Goal: Task Accomplishment & Management: Use online tool/utility

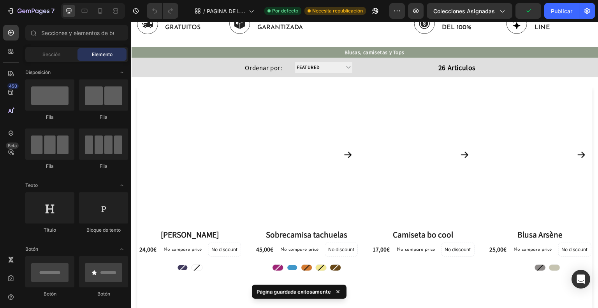
scroll to position [32, 0]
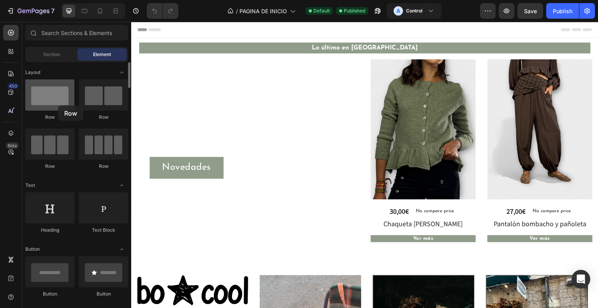
click at [58, 105] on div at bounding box center [49, 94] width 49 height 31
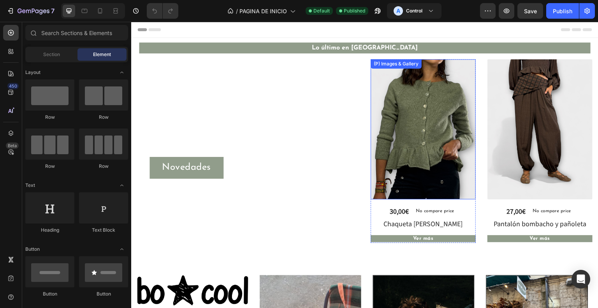
click at [441, 89] on img at bounding box center [423, 129] width 105 height 140
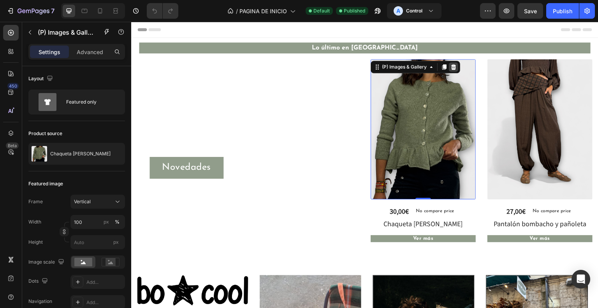
click at [453, 67] on icon at bounding box center [453, 67] width 6 height 6
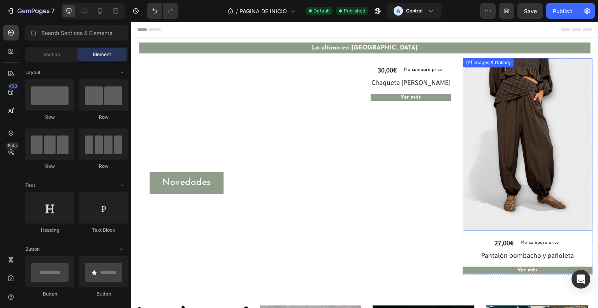
click at [509, 91] on img at bounding box center [528, 144] width 130 height 173
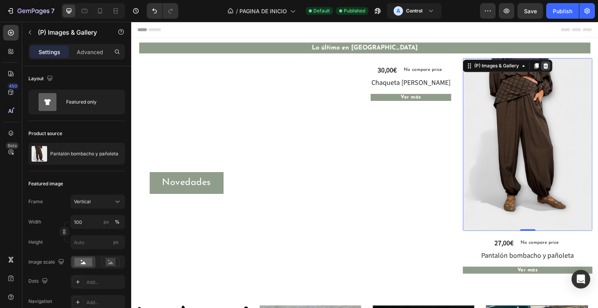
click at [543, 65] on icon at bounding box center [545, 65] width 5 height 5
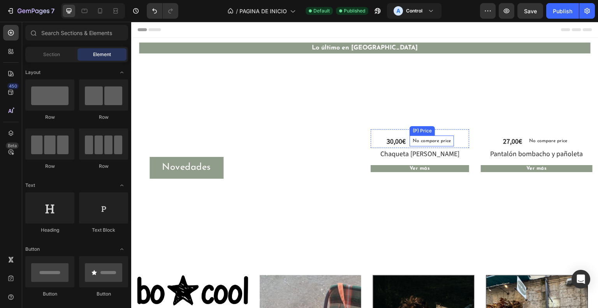
click at [410, 140] on div "No compare price" at bounding box center [432, 140] width 44 height 11
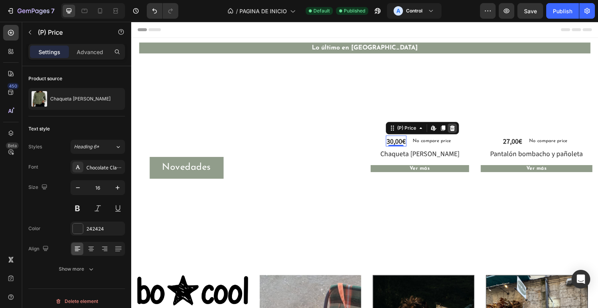
click at [450, 125] on icon at bounding box center [452, 127] width 5 height 5
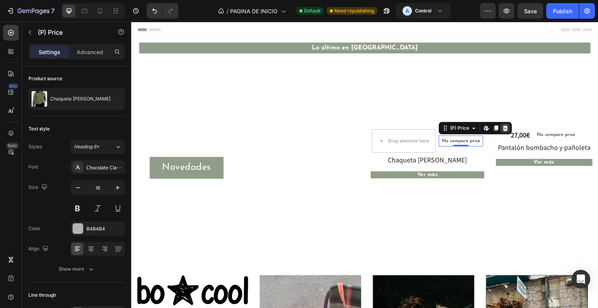
click at [502, 128] on icon at bounding box center [505, 128] width 6 height 6
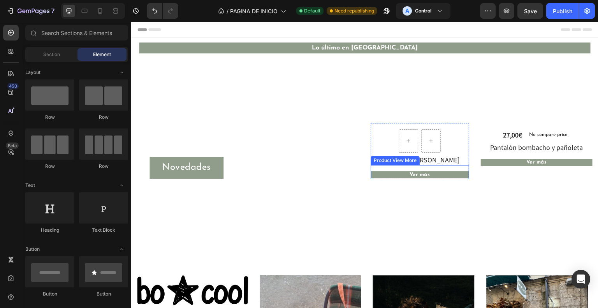
click at [418, 168] on div "Ver más Product View More" at bounding box center [420, 172] width 98 height 14
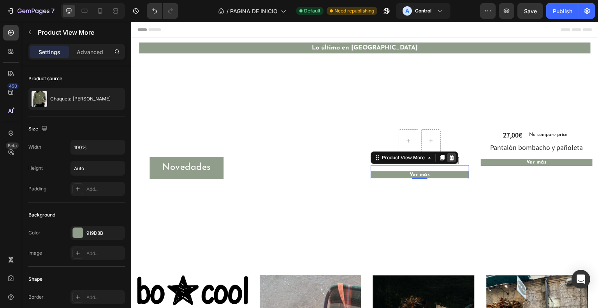
click at [449, 155] on icon at bounding box center [451, 157] width 5 height 5
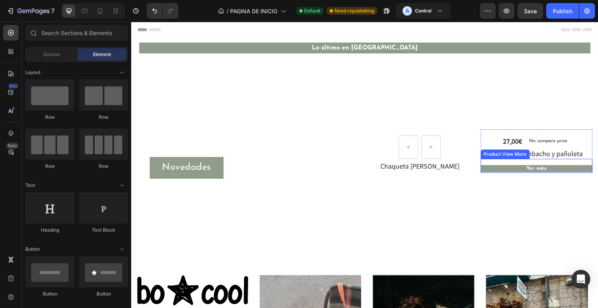
click at [490, 161] on div "Ver más Product View More" at bounding box center [537, 166] width 112 height 14
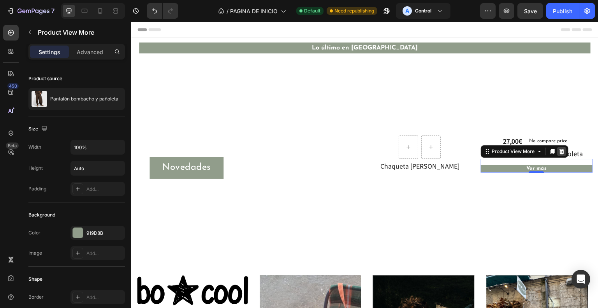
click at [559, 149] on icon at bounding box center [562, 151] width 6 height 6
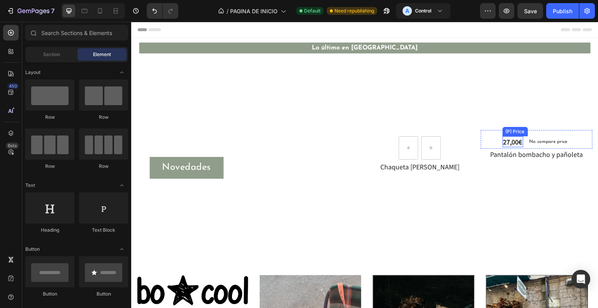
click at [503, 139] on div "27,00€" at bounding box center [513, 141] width 21 height 11
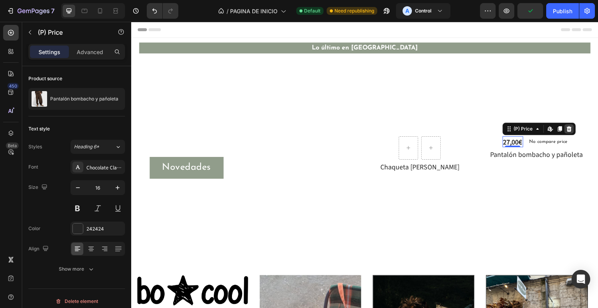
click at [566, 126] on icon at bounding box center [569, 129] width 6 height 6
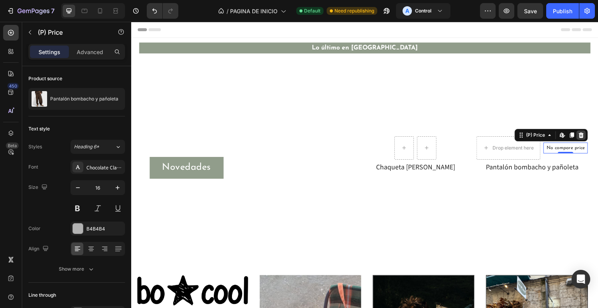
click at [578, 132] on icon at bounding box center [581, 135] width 6 height 6
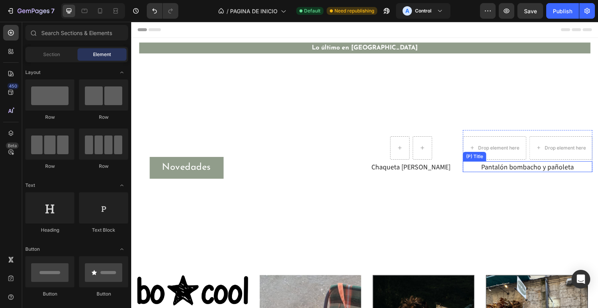
click at [534, 168] on h1 "Pantalón bombacho y pañoleta" at bounding box center [528, 166] width 130 height 11
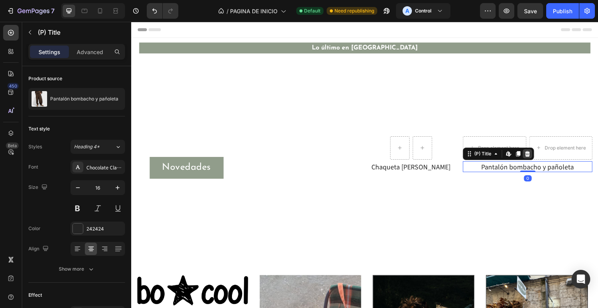
click at [525, 153] on icon at bounding box center [527, 153] width 5 height 5
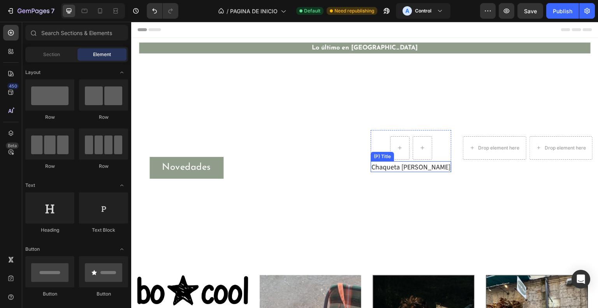
click at [413, 165] on h1 "Chaqueta Emilie" at bounding box center [411, 166] width 81 height 11
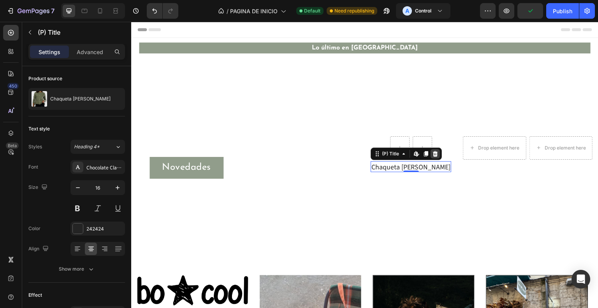
click at [436, 153] on div at bounding box center [435, 153] width 9 height 9
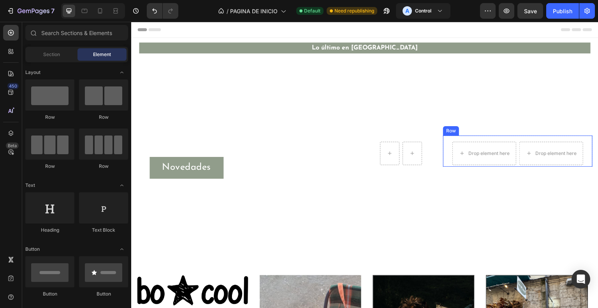
click at [513, 140] on div "Drop element here Drop element here Row" at bounding box center [517, 150] width 149 height 31
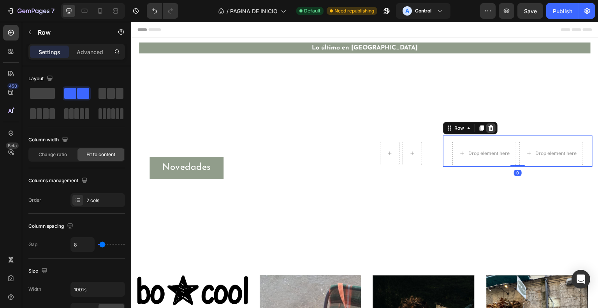
click at [489, 127] on icon at bounding box center [491, 127] width 5 height 5
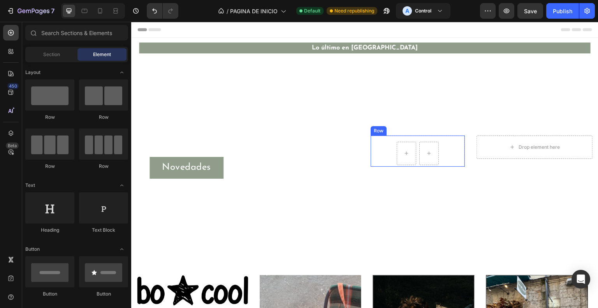
click at [450, 154] on div "Row" at bounding box center [418, 150] width 94 height 31
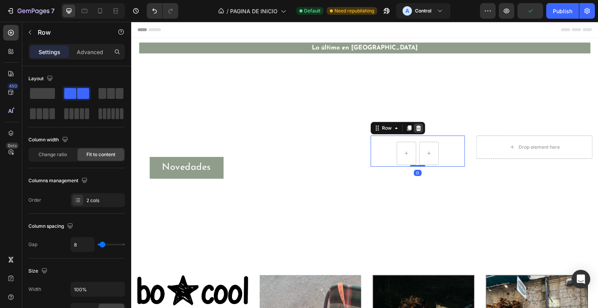
click at [418, 130] on icon at bounding box center [418, 128] width 6 height 6
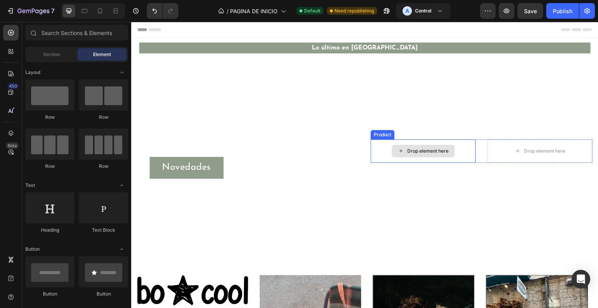
click at [462, 152] on div "Drop element here" at bounding box center [423, 150] width 105 height 23
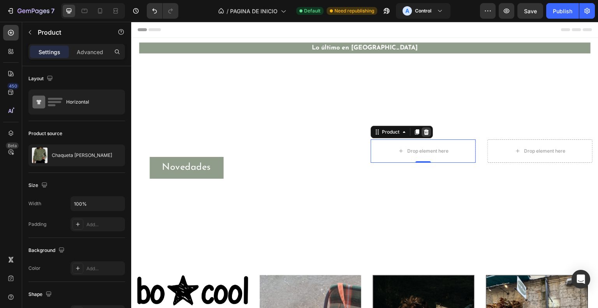
click at [427, 128] on div at bounding box center [426, 131] width 9 height 9
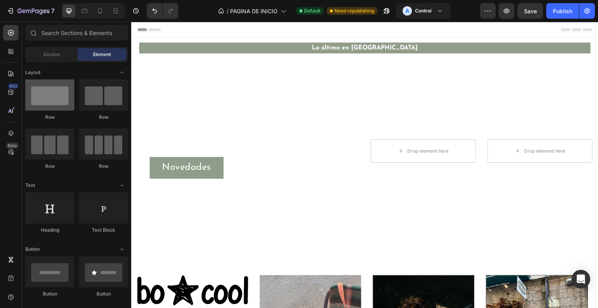
click at [51, 97] on div at bounding box center [49, 94] width 49 height 31
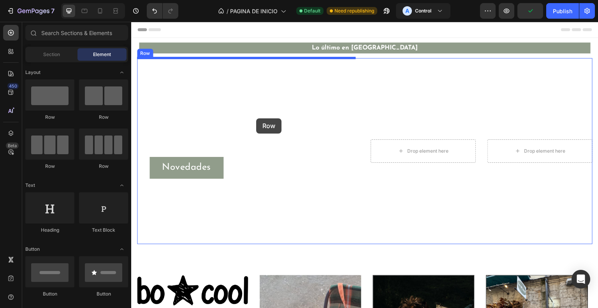
drag, startPoint x: 183, startPoint y: 118, endPoint x: 268, endPoint y: 114, distance: 85.4
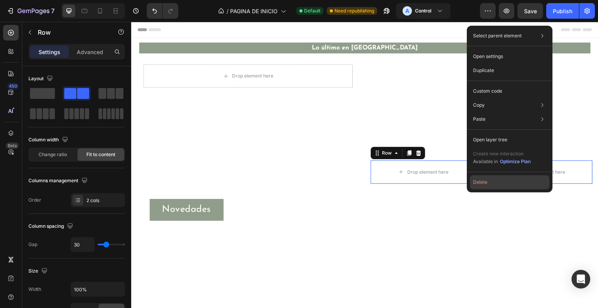
click at [483, 183] on button "Delete" at bounding box center [509, 182] width 79 height 14
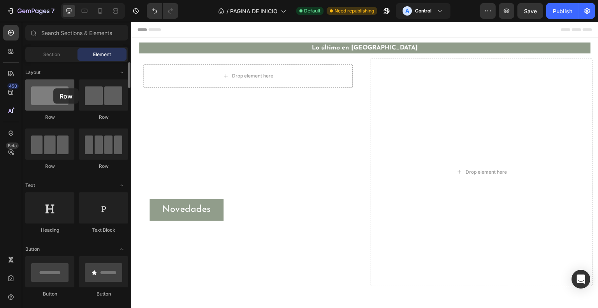
click at [53, 88] on div at bounding box center [49, 94] width 49 height 31
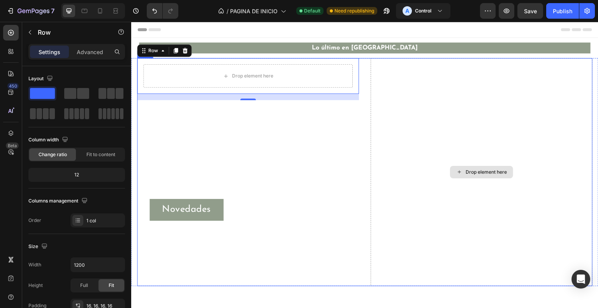
click at [391, 127] on div "Drop element here" at bounding box center [482, 172] width 222 height 228
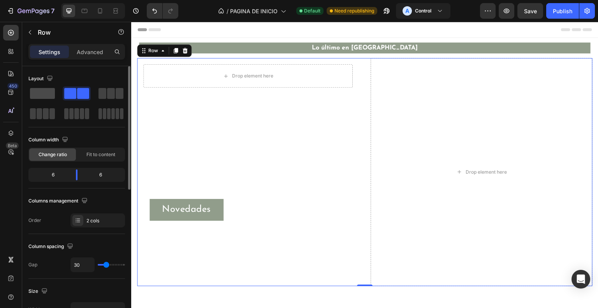
click at [47, 88] on span at bounding box center [42, 93] width 25 height 11
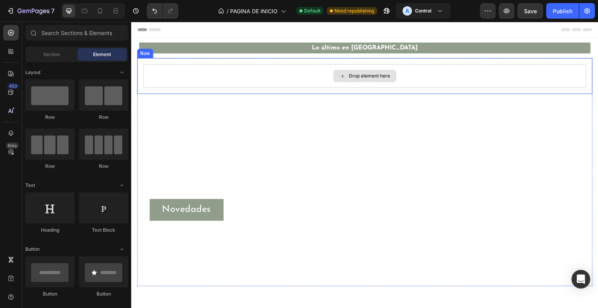
click at [461, 75] on div "Drop element here" at bounding box center [364, 75] width 443 height 23
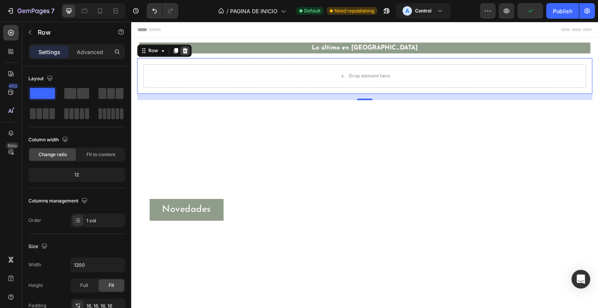
click at [186, 50] on icon at bounding box center [185, 50] width 5 height 5
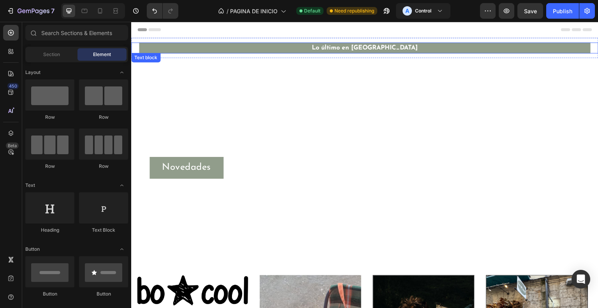
click at [351, 46] on p "Lo último en Bocool" at bounding box center [365, 47] width 450 height 9
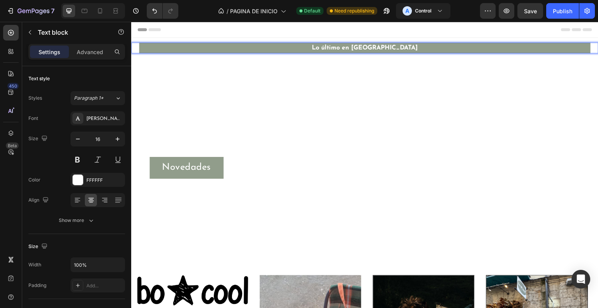
click at [384, 48] on p "Lo último en Bocool" at bounding box center [365, 47] width 450 height 9
click at [356, 49] on p "Lo último en Bocool" at bounding box center [365, 47] width 450 height 9
click at [366, 47] on p "Lo último en Bocool" at bounding box center [365, 47] width 450 height 9
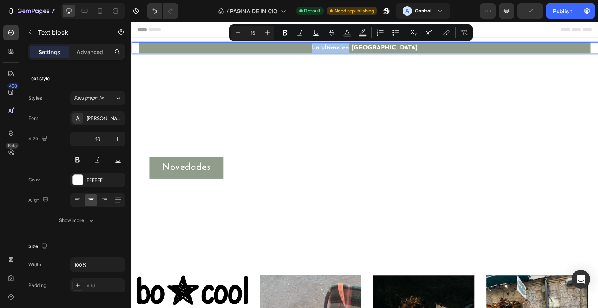
drag, startPoint x: 369, startPoint y: 47, endPoint x: 332, endPoint y: 51, distance: 37.6
click at [332, 51] on p "Lo último en Bocool" at bounding box center [365, 47] width 450 height 9
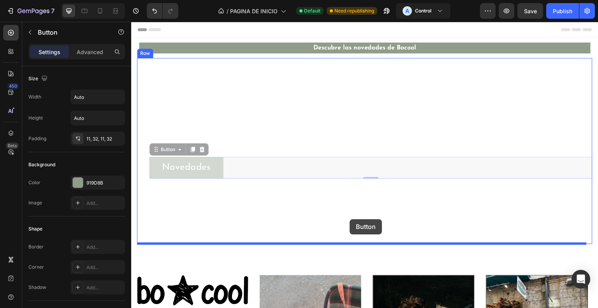
drag, startPoint x: 215, startPoint y: 170, endPoint x: 350, endPoint y: 219, distance: 143.3
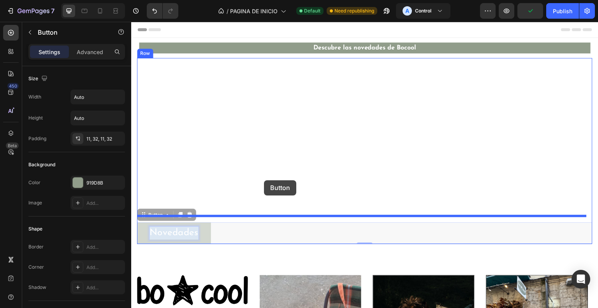
drag, startPoint x: 181, startPoint y: 233, endPoint x: 266, endPoint y: 179, distance: 101.3
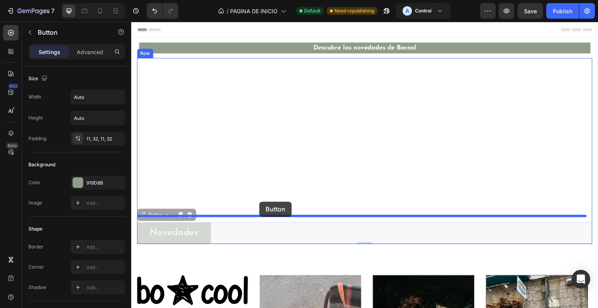
drag, startPoint x: 257, startPoint y: 229, endPoint x: 259, endPoint y: 202, distance: 27.7
drag, startPoint x: 208, startPoint y: 233, endPoint x: 213, endPoint y: 186, distance: 47.3
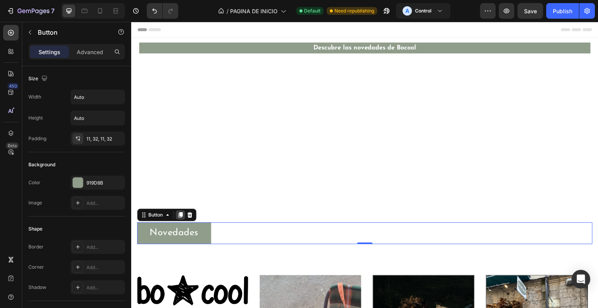
click at [181, 216] on icon at bounding box center [180, 214] width 4 height 5
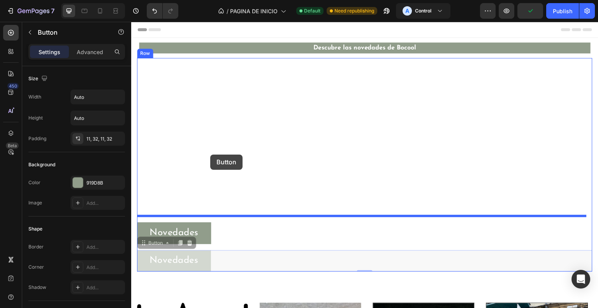
drag, startPoint x: 200, startPoint y: 258, endPoint x: 210, endPoint y: 151, distance: 107.5
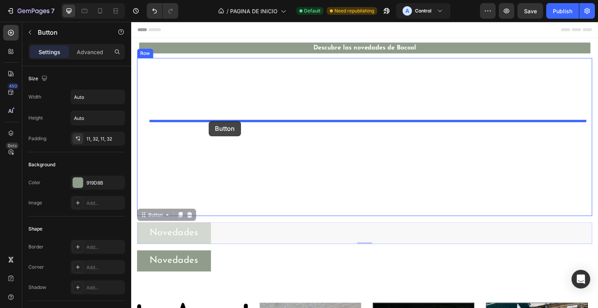
drag, startPoint x: 201, startPoint y: 234, endPoint x: 209, endPoint y: 120, distance: 114.3
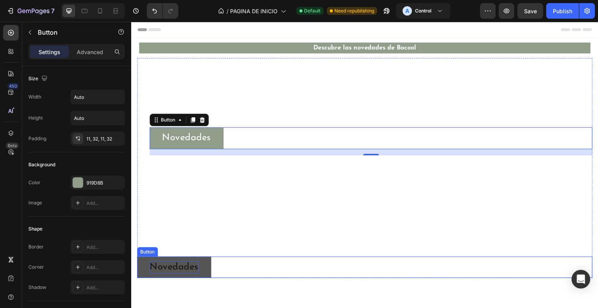
click at [195, 269] on p "Novedades" at bounding box center [173, 267] width 49 height 13
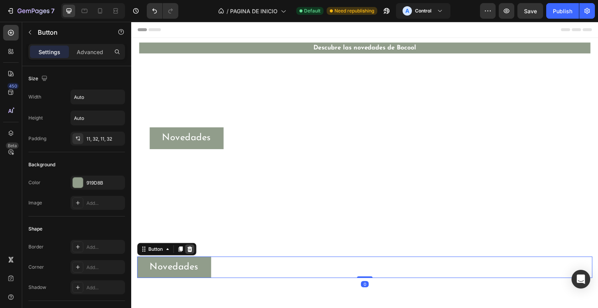
click at [193, 251] on icon at bounding box center [189, 249] width 6 height 6
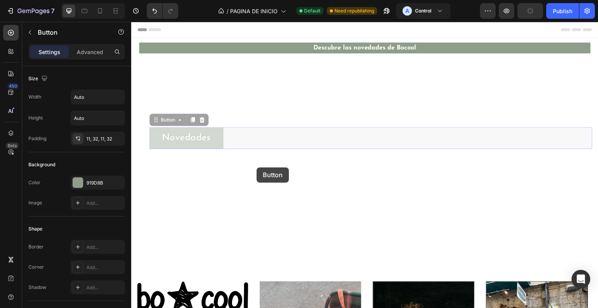
drag, startPoint x: 215, startPoint y: 140, endPoint x: 257, endPoint y: 168, distance: 50.2
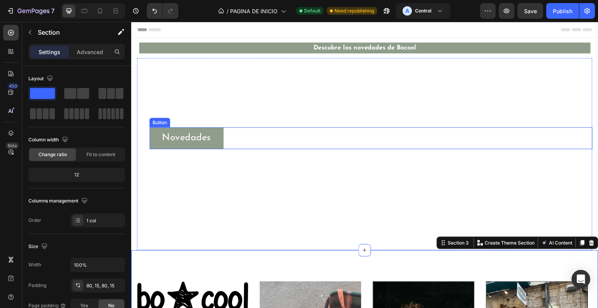
click at [223, 141] on div "Novedades Button" at bounding box center [370, 138] width 443 height 22
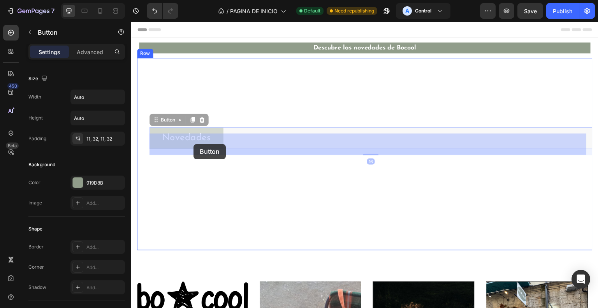
drag, startPoint x: 234, startPoint y: 139, endPoint x: 190, endPoint y: 144, distance: 44.2
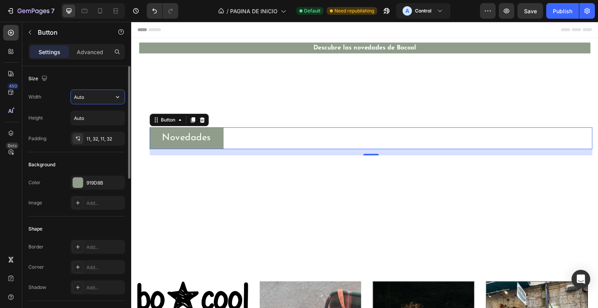
click at [99, 97] on input "Auto" at bounding box center [98, 97] width 54 height 14
click at [67, 169] on div "Background" at bounding box center [76, 164] width 97 height 12
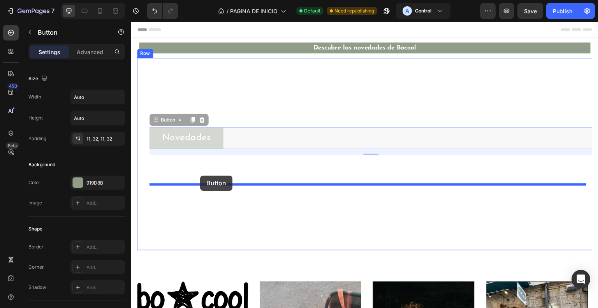
drag, startPoint x: 212, startPoint y: 140, endPoint x: 199, endPoint y: 177, distance: 38.7
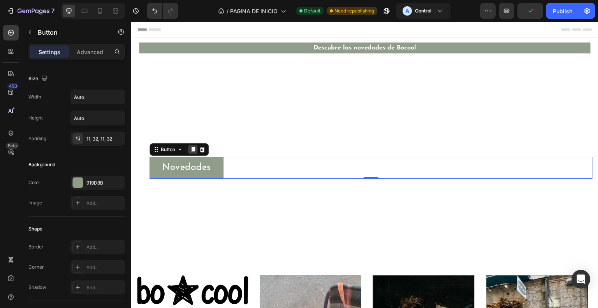
click at [195, 149] on icon at bounding box center [193, 149] width 4 height 5
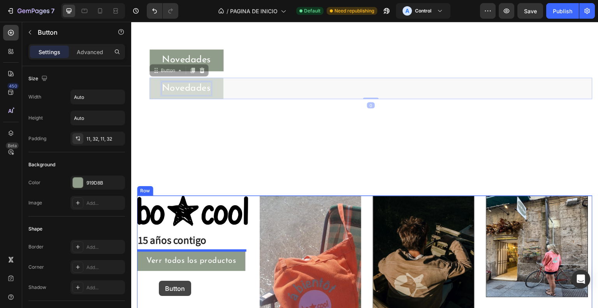
scroll to position [115, 0]
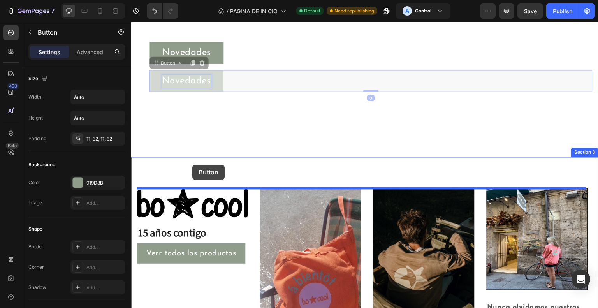
drag, startPoint x: 192, startPoint y: 198, endPoint x: 192, endPoint y: 166, distance: 31.9
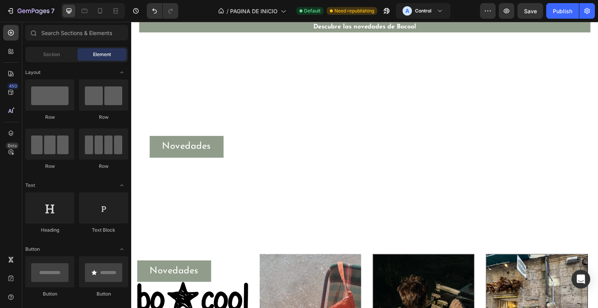
scroll to position [23, 0]
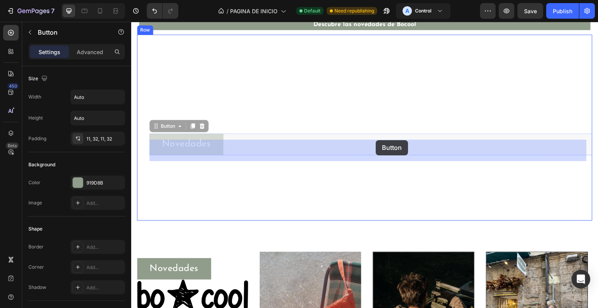
drag, startPoint x: 212, startPoint y: 145, endPoint x: 376, endPoint y: 140, distance: 164.4
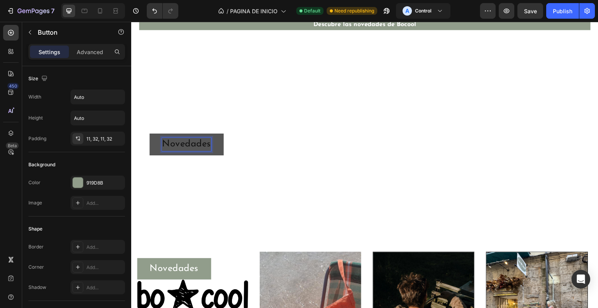
click at [202, 139] on p "Novedades" at bounding box center [186, 144] width 49 height 13
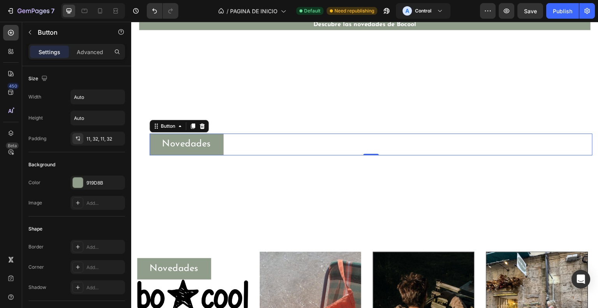
click at [248, 144] on div "Novedades Button 0" at bounding box center [370, 145] width 443 height 22
drag, startPoint x: 218, startPoint y: 141, endPoint x: 375, endPoint y: 144, distance: 157.7
click at [375, 144] on div "Novedades Button 0" at bounding box center [370, 145] width 443 height 22
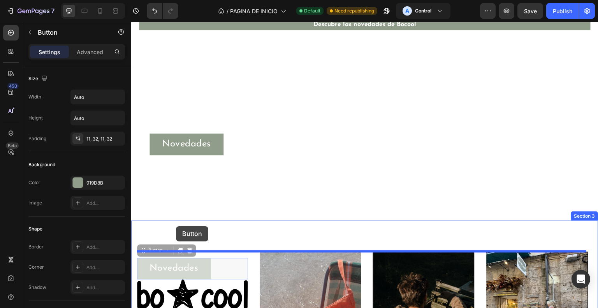
drag, startPoint x: 172, startPoint y: 268, endPoint x: 176, endPoint y: 226, distance: 42.6
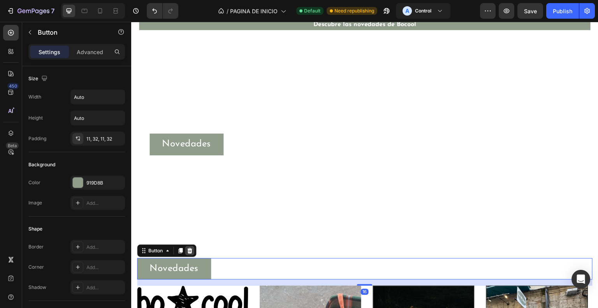
click at [189, 250] on icon at bounding box center [189, 251] width 6 height 6
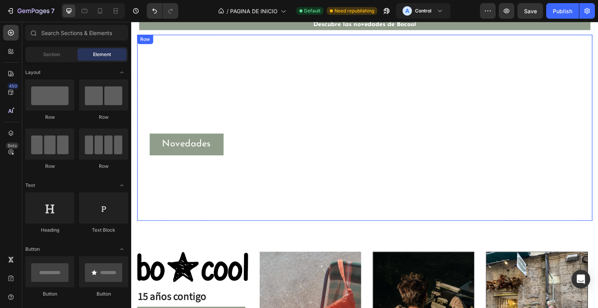
click at [378, 48] on div at bounding box center [364, 128] width 455 height 186
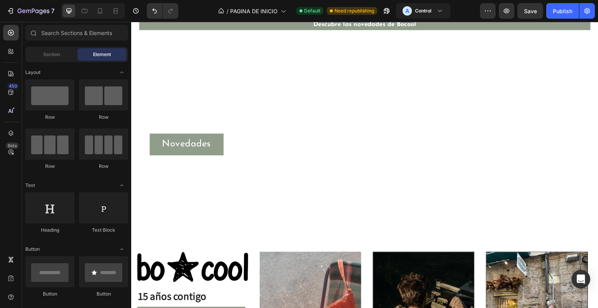
scroll to position [0, 0]
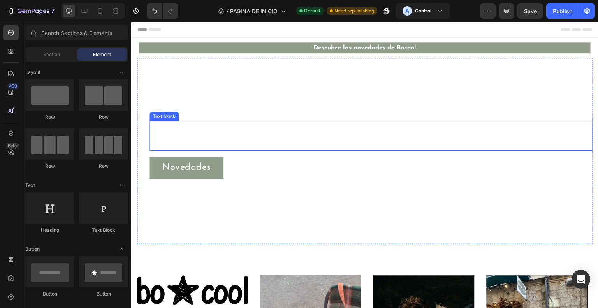
click at [506, 129] on p at bounding box center [370, 129] width 441 height 14
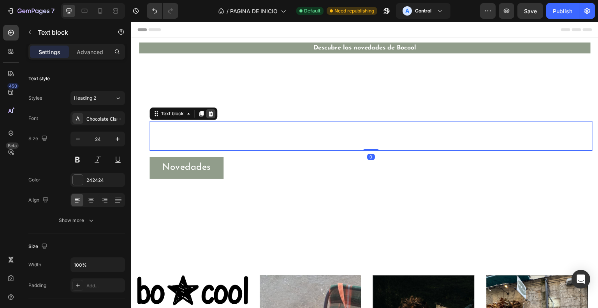
click at [212, 111] on icon at bounding box center [210, 114] width 6 height 6
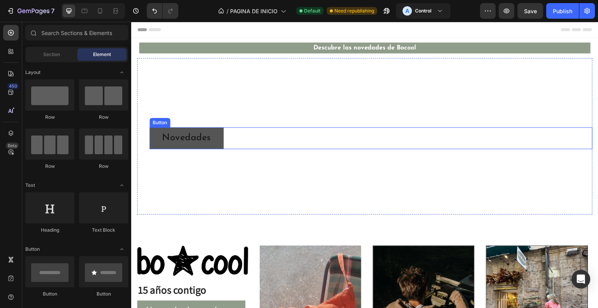
click at [220, 139] on link "Novedades" at bounding box center [186, 138] width 74 height 22
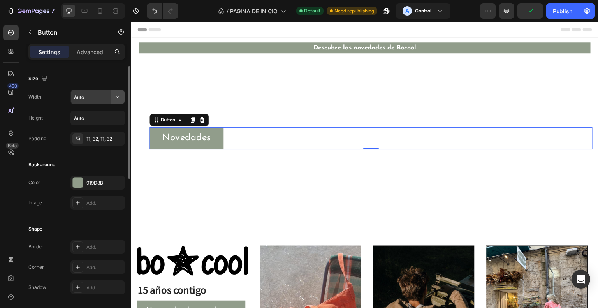
click at [118, 96] on icon "button" at bounding box center [118, 97] width 8 height 8
click at [97, 92] on input "Auto" at bounding box center [98, 97] width 54 height 14
click at [115, 98] on icon "button" at bounding box center [118, 97] width 8 height 8
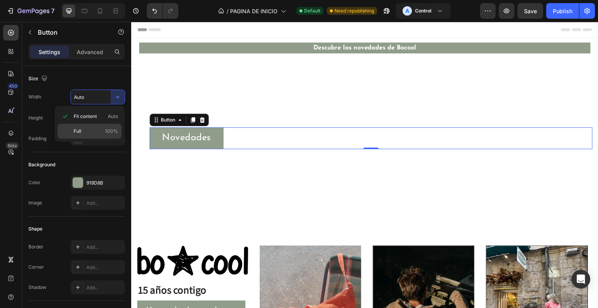
click at [104, 127] on div "Full 100%" at bounding box center [90, 131] width 64 height 15
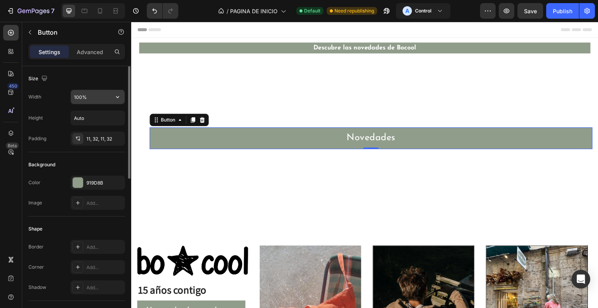
click at [101, 101] on input "100%" at bounding box center [98, 97] width 54 height 14
click at [116, 98] on icon "button" at bounding box center [118, 97] width 8 height 8
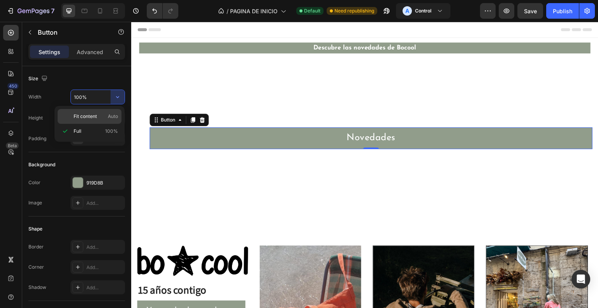
click at [107, 115] on p "Fit content Auto" at bounding box center [96, 116] width 44 height 7
type input "Auto"
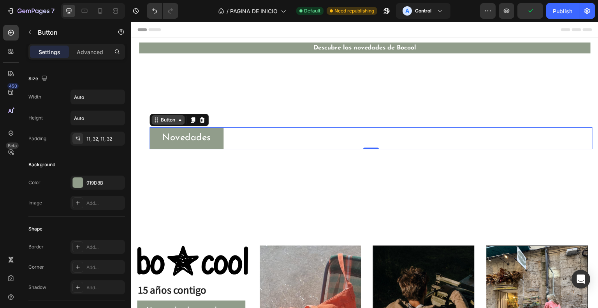
click at [181, 123] on icon at bounding box center [180, 120] width 6 height 6
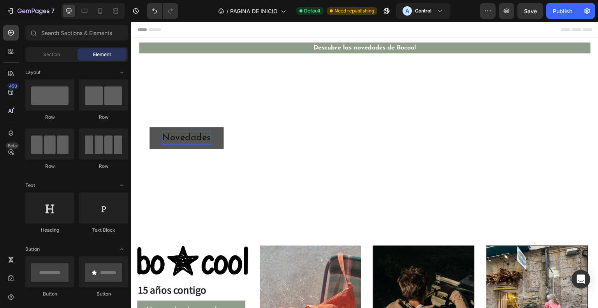
click at [267, 26] on div "Header" at bounding box center [364, 30] width 455 height 16
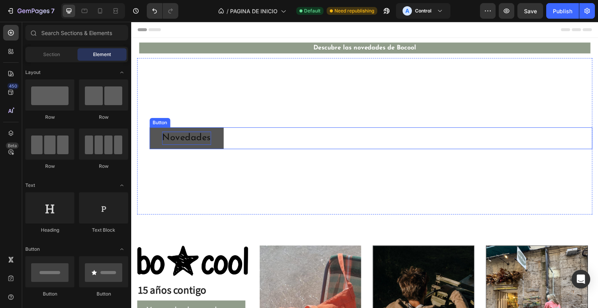
click at [214, 134] on link "Novedades" at bounding box center [186, 138] width 74 height 22
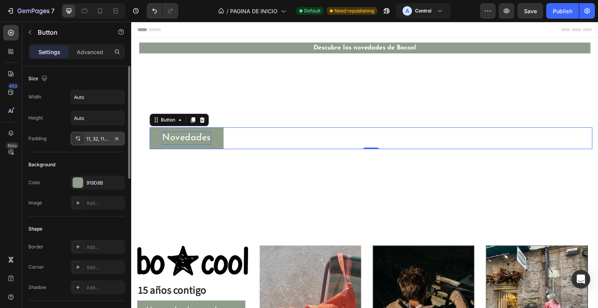
click at [109, 138] on div "11, 32, 11, 32" at bounding box center [97, 139] width 54 height 14
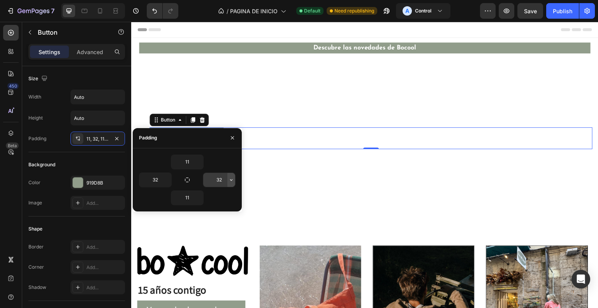
click at [228, 179] on icon "button" at bounding box center [231, 180] width 6 height 6
click at [232, 141] on button "button" at bounding box center [232, 138] width 12 height 12
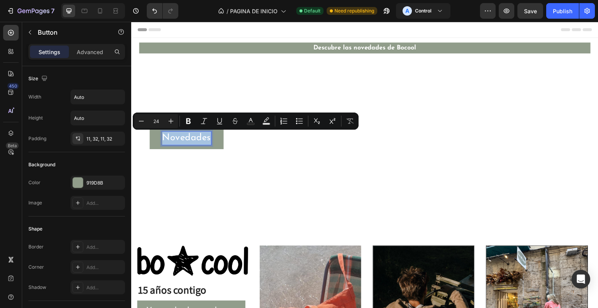
drag, startPoint x: 163, startPoint y: 139, endPoint x: 263, endPoint y: 142, distance: 100.5
click at [258, 145] on div "Novedades Button 0" at bounding box center [370, 138] width 443 height 22
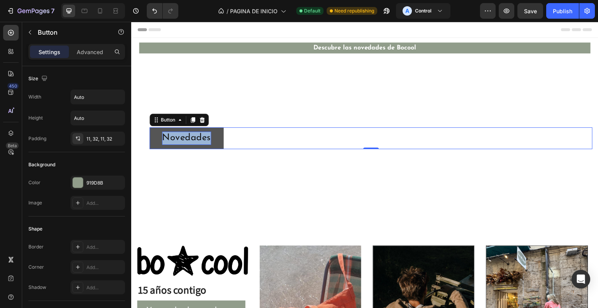
click at [221, 138] on link "Novedades" at bounding box center [186, 138] width 74 height 22
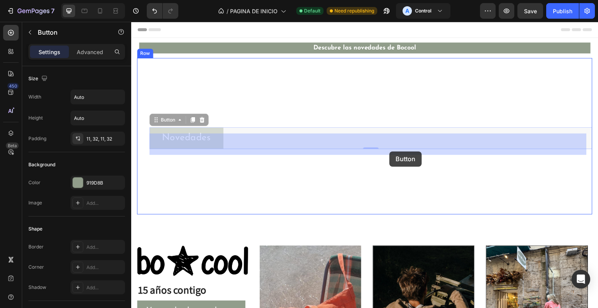
drag, startPoint x: 218, startPoint y: 139, endPoint x: 389, endPoint y: 151, distance: 170.9
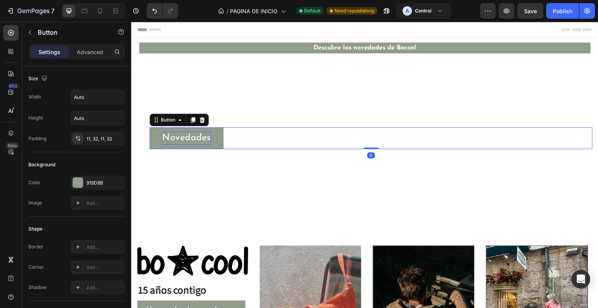
drag, startPoint x: 372, startPoint y: 148, endPoint x: 373, endPoint y: 137, distance: 10.9
click at [374, 132] on div "Novedades Button 0" at bounding box center [370, 138] width 443 height 22
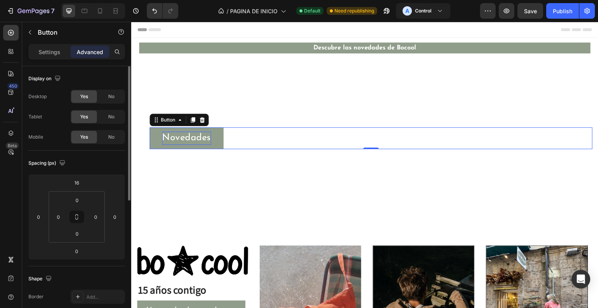
click at [87, 72] on div "Display on" at bounding box center [76, 78] width 97 height 12
click at [74, 217] on icon at bounding box center [77, 217] width 6 height 6
click at [49, 46] on div "Settings" at bounding box center [49, 52] width 39 height 12
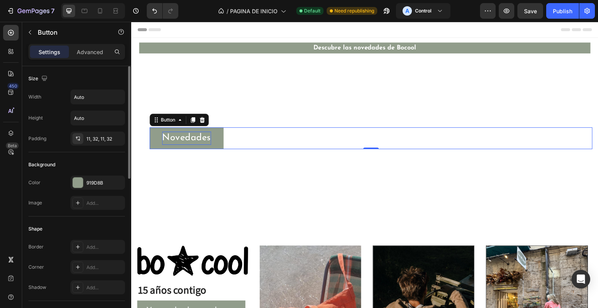
click at [60, 188] on div "Color 919D8B" at bounding box center [76, 183] width 97 height 14
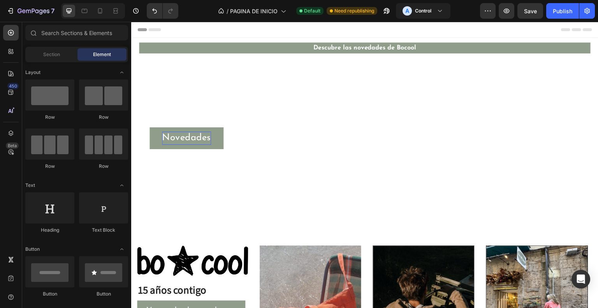
click at [493, 31] on div "Header" at bounding box center [364, 30] width 455 height 16
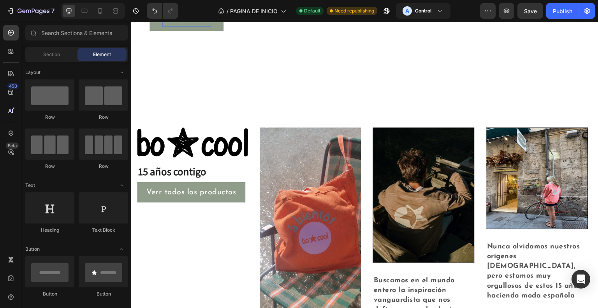
scroll to position [121, 0]
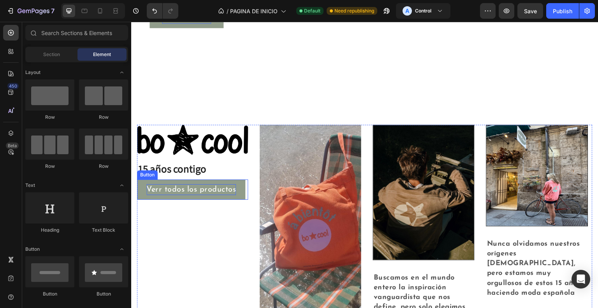
click at [176, 187] on span "Verr todos los productos" at bounding box center [191, 190] width 90 height 8
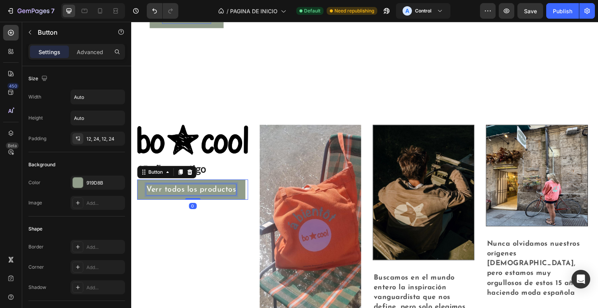
click at [159, 188] on span "Verr todos los productos" at bounding box center [191, 190] width 90 height 8
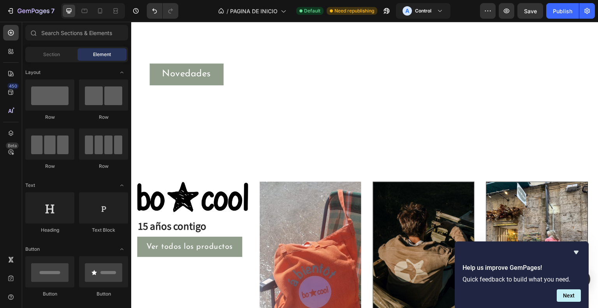
scroll to position [0, 0]
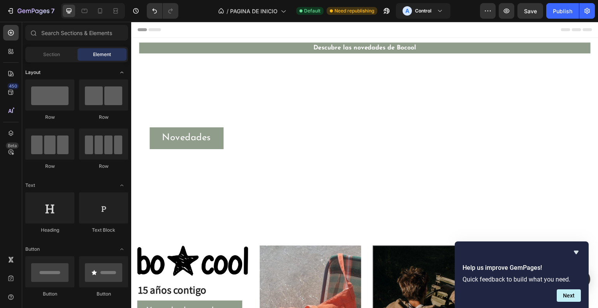
click at [60, 72] on div "Layout" at bounding box center [76, 73] width 103 height 8
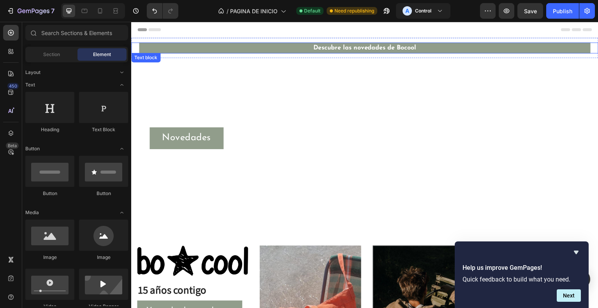
click at [377, 45] on p "Descubre las novedades de Bocool" at bounding box center [365, 47] width 450 height 9
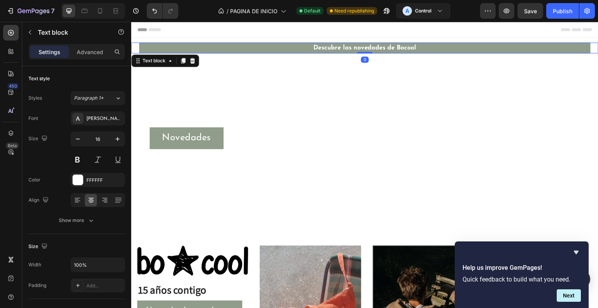
click at [377, 45] on p "Descubre las novedades de Bocool" at bounding box center [365, 47] width 450 height 9
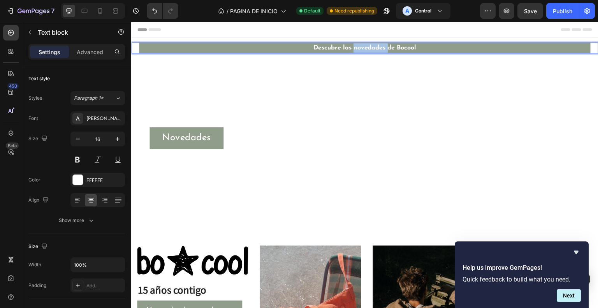
click at [377, 45] on p "Descubre las novedades de Bocool" at bounding box center [365, 47] width 450 height 9
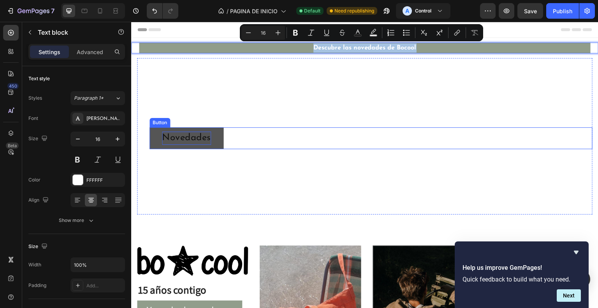
click at [186, 133] on p "Novedades" at bounding box center [186, 138] width 49 height 13
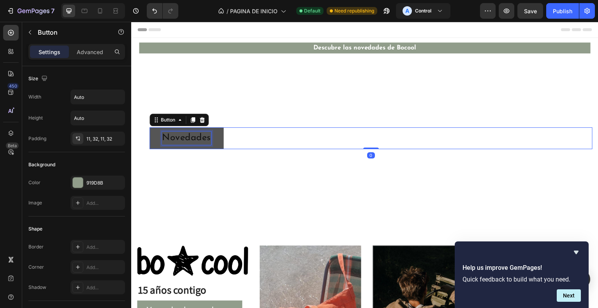
click at [186, 133] on p "Novedades" at bounding box center [186, 138] width 49 height 13
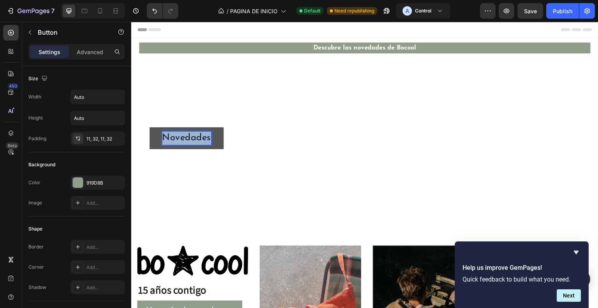
click at [186, 133] on p "Novedades" at bounding box center [186, 138] width 49 height 13
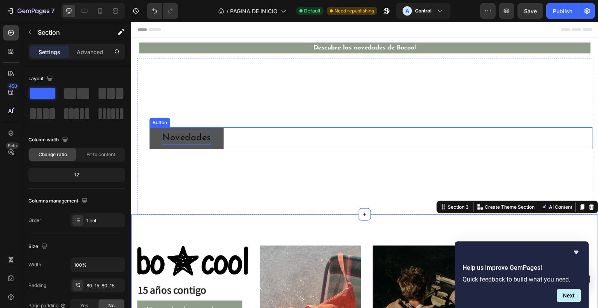
click at [190, 135] on p "Novedades" at bounding box center [186, 138] width 49 height 13
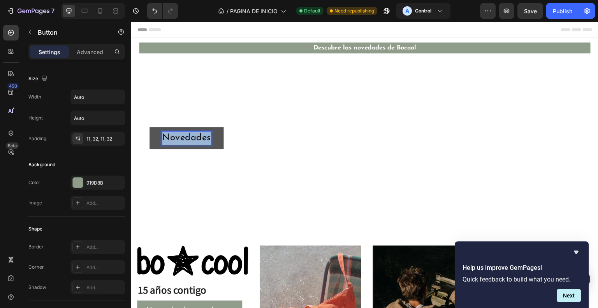
click at [178, 135] on p "Novedades" at bounding box center [186, 138] width 49 height 13
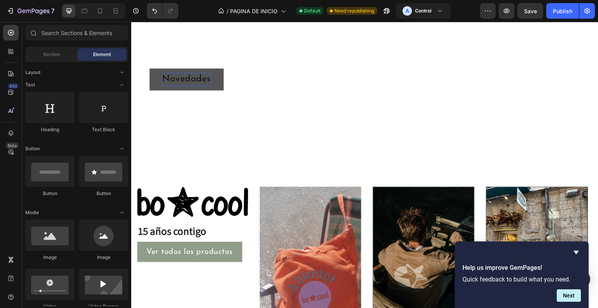
scroll to position [61, 0]
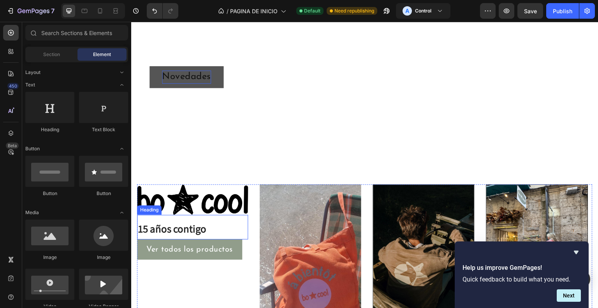
click at [188, 229] on span "15 años contigo" at bounding box center [172, 229] width 69 height 14
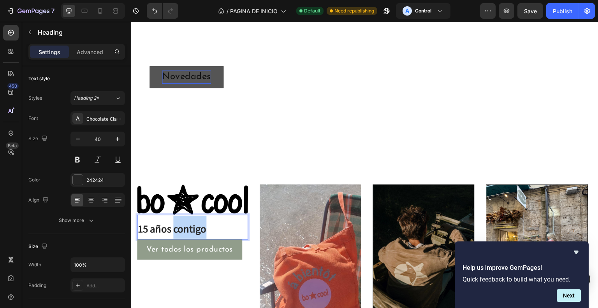
click at [188, 229] on span "15 años contigo" at bounding box center [172, 229] width 69 height 14
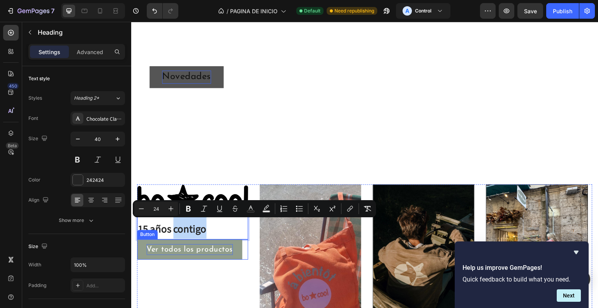
click at [196, 250] on span "Ver todos los productos" at bounding box center [189, 250] width 86 height 8
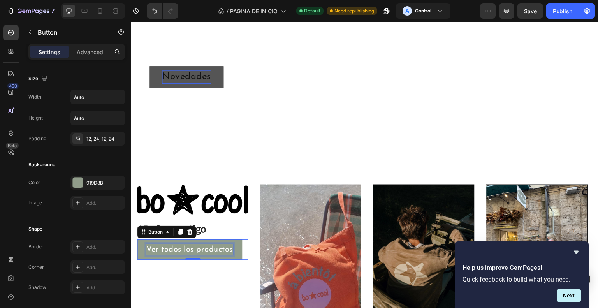
click at [191, 247] on span "Ver todos los productos" at bounding box center [189, 250] width 86 height 8
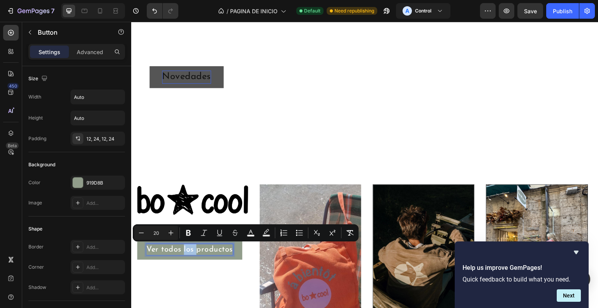
click at [191, 247] on span "Ver todos los productos" at bounding box center [189, 250] width 86 height 8
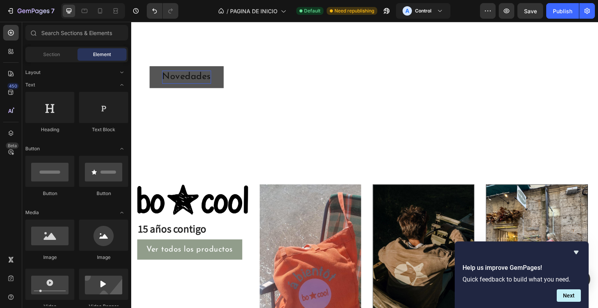
scroll to position [0, 0]
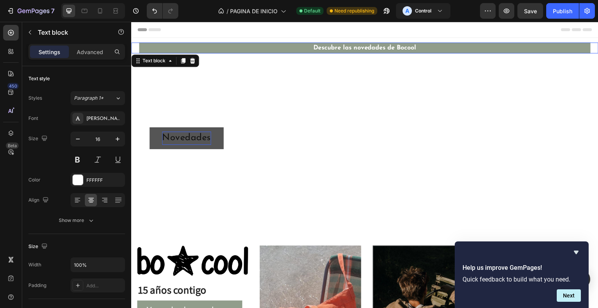
click at [363, 47] on p "Descubre las novedades de Bocool" at bounding box center [365, 47] width 450 height 9
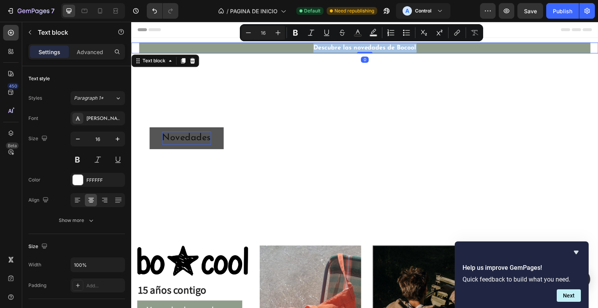
click at [363, 47] on p "Descubre las novedades de Bocool" at bounding box center [365, 47] width 450 height 9
click at [103, 118] on div "[PERSON_NAME]" at bounding box center [104, 118] width 37 height 7
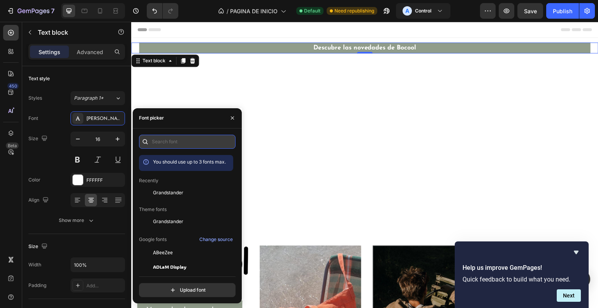
click at [177, 143] on input "text" at bounding box center [187, 142] width 97 height 14
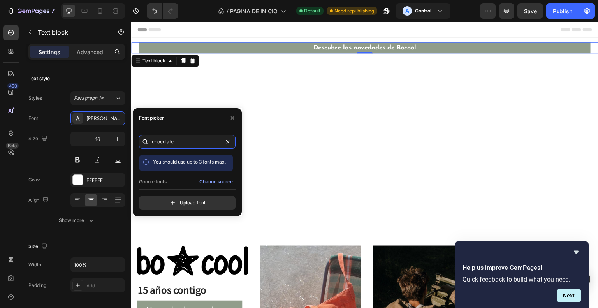
scroll to position [19, 0]
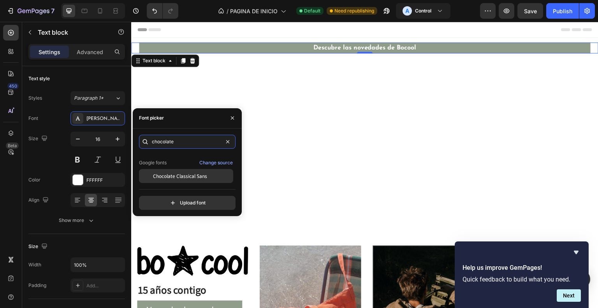
type input "chocolate"
click at [210, 178] on div "Chocolate Classical Sans" at bounding box center [192, 175] width 79 height 7
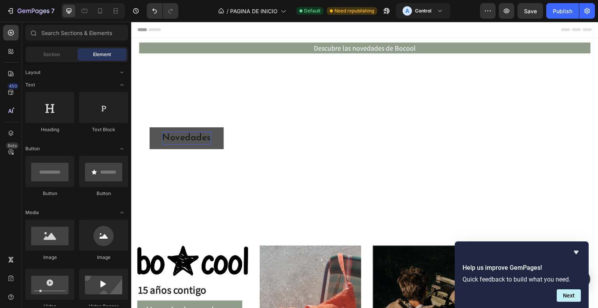
click at [453, 30] on div "Header" at bounding box center [364, 30] width 455 height 16
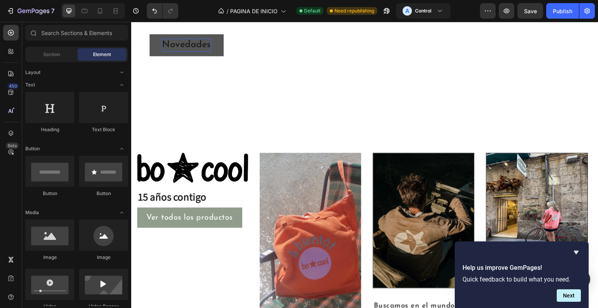
scroll to position [94, 0]
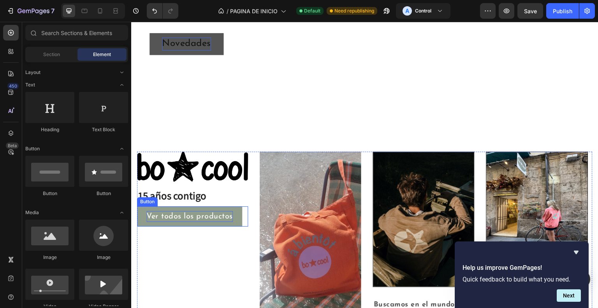
click at [197, 214] on span "Ver todos los productos" at bounding box center [189, 217] width 86 height 8
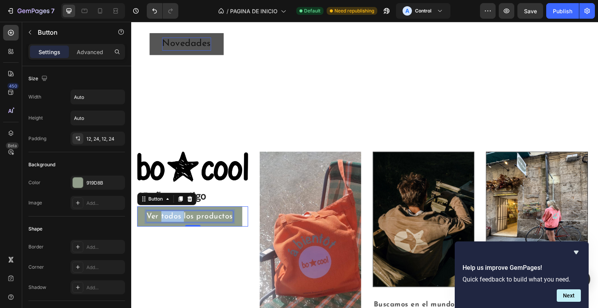
click at [176, 213] on span "Ver todos los productos" at bounding box center [189, 217] width 86 height 8
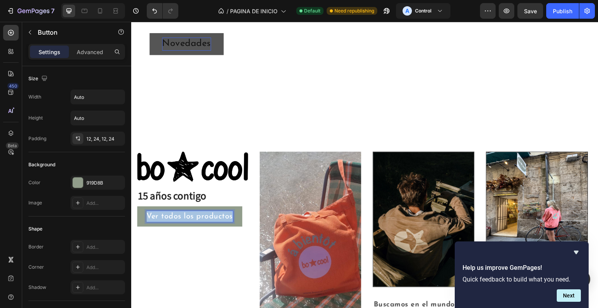
click at [176, 213] on span "Ver todos los productos" at bounding box center [189, 217] width 86 height 8
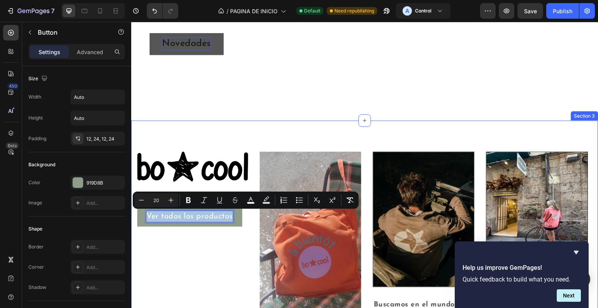
click at [238, 141] on div "Image ⁠⁠⁠⁠⁠⁠⁠ 15 años contigo Heading Ver todos los productos Button 0 Image Ha…" at bounding box center [364, 292] width 467 height 344
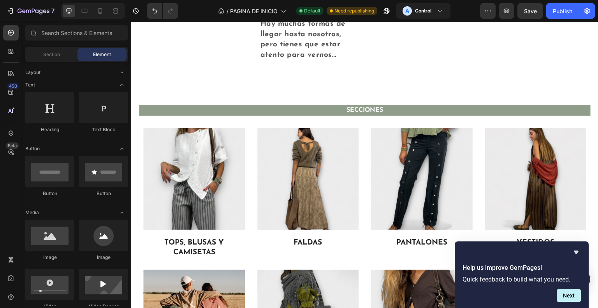
scroll to position [471, 0]
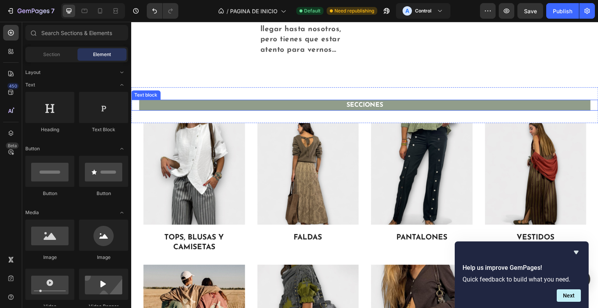
click at [361, 104] on p "SECCIONES" at bounding box center [365, 104] width 450 height 9
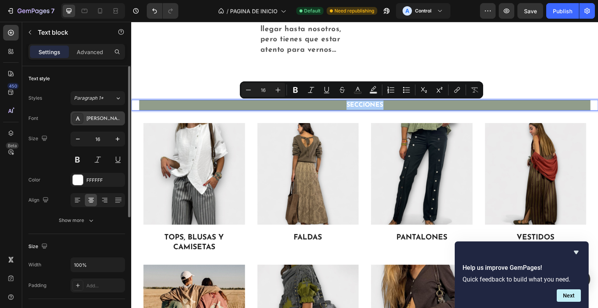
click at [107, 118] on div "[PERSON_NAME]" at bounding box center [104, 118] width 37 height 7
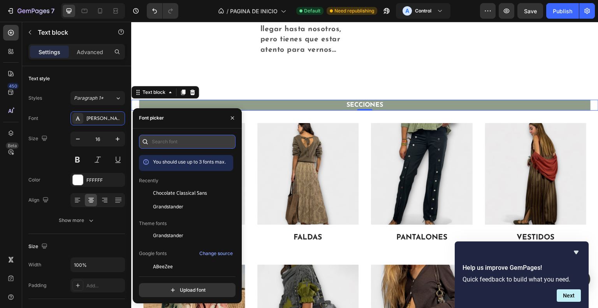
click at [165, 142] on input "text" at bounding box center [187, 142] width 97 height 14
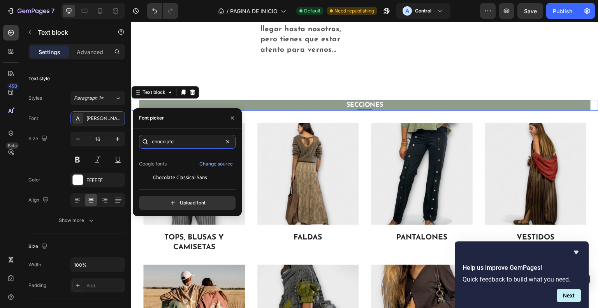
scroll to position [19, 0]
type input "chocolate"
click at [210, 177] on div "Chocolate Classical Sans" at bounding box center [192, 175] width 79 height 7
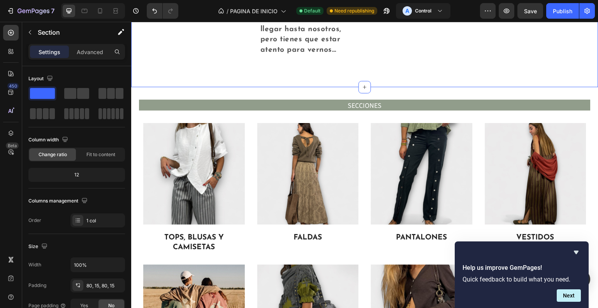
click at [411, 235] on h3 "PANTALONES" at bounding box center [422, 237] width 102 height 11
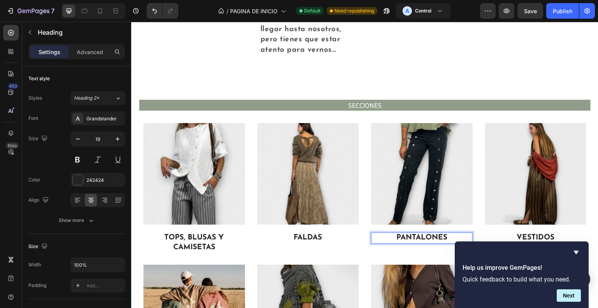
click at [411, 235] on p "PANTALONES" at bounding box center [422, 238] width 100 height 10
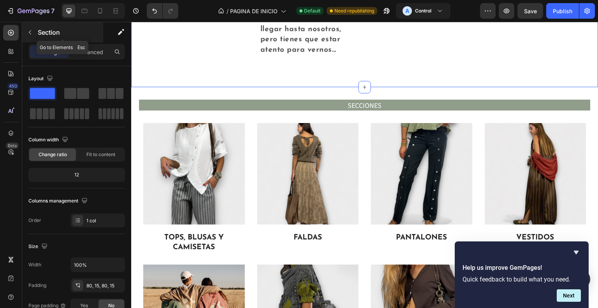
click at [30, 33] on icon "button" at bounding box center [30, 32] width 6 height 6
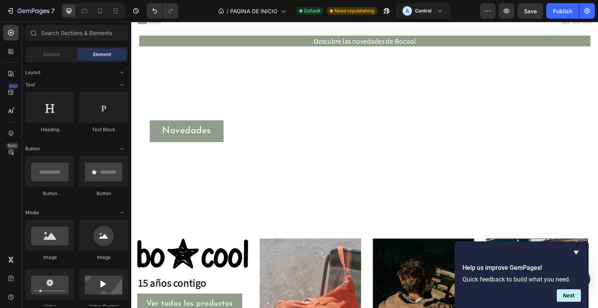
scroll to position [0, 0]
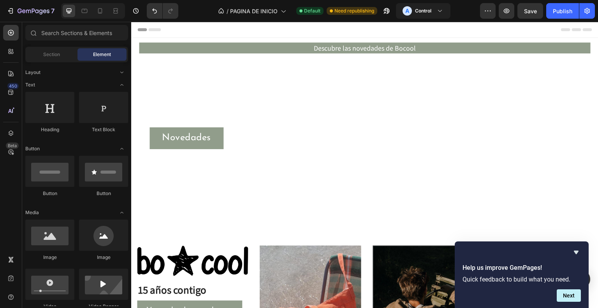
click at [383, 30] on div "Header" at bounding box center [364, 30] width 455 height 16
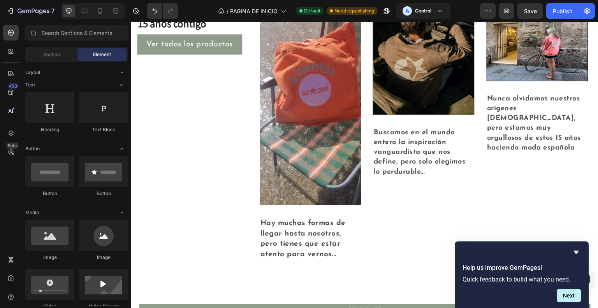
scroll to position [275, 0]
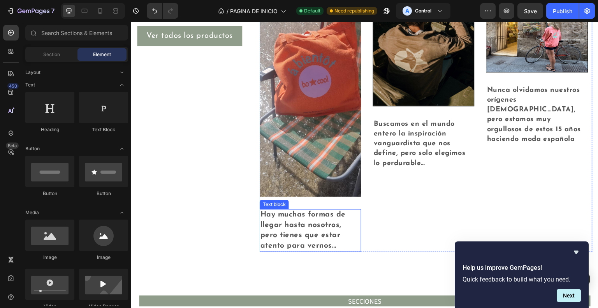
click at [297, 226] on p "Hay muchas formas de llegar hasta nosotros, pero tienes que estar atento para v…" at bounding box center [310, 230] width 100 height 41
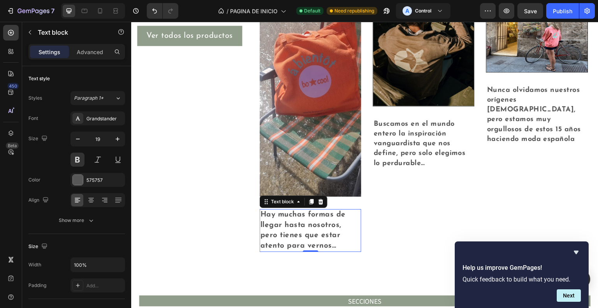
click at [297, 226] on p "Hay muchas formas de llegar hasta nosotros, pero tienes que estar atento para v…" at bounding box center [310, 230] width 100 height 41
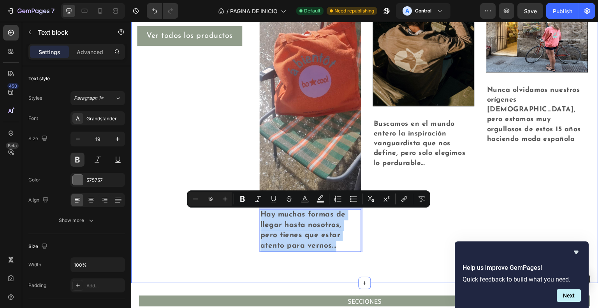
click at [215, 262] on div "Image 15 años contigo Heading Ver todos los productos Button Image Hay muchas f…" at bounding box center [364, 112] width 467 height 344
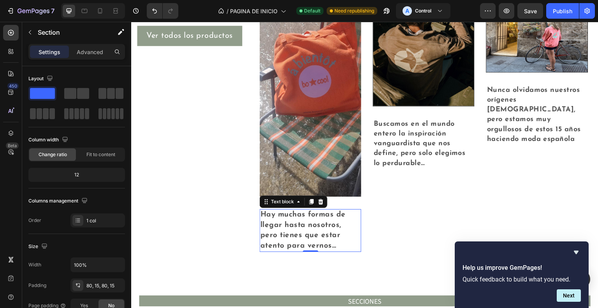
click at [308, 230] on p "Hay muchas formas de llegar hasta nosotros, pero tienes que estar atento para v…" at bounding box center [310, 230] width 100 height 41
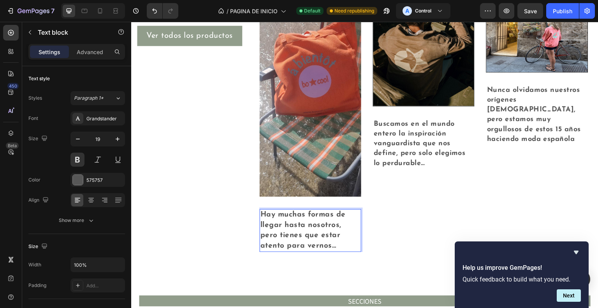
click at [298, 244] on p "Hay muchas formas de llegar hasta nosotros, pero tienes que estar atento para v…" at bounding box center [310, 230] width 100 height 41
click at [308, 246] on p "Hay muchas formas de llegar hasta nosotros, pero tienes que estar atento para v…" at bounding box center [310, 230] width 100 height 41
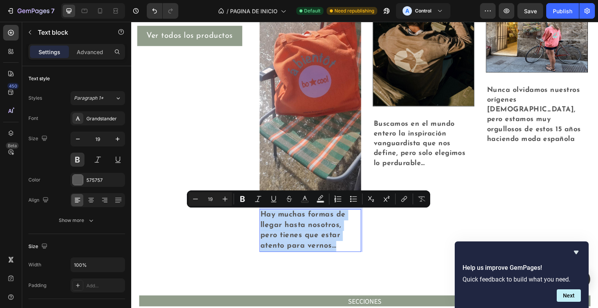
drag, startPoint x: 308, startPoint y: 246, endPoint x: 259, endPoint y: 216, distance: 56.9
click at [260, 216] on p "Hay muchas formas de llegar hasta nosotros, pero tienes que estar atento para v…" at bounding box center [310, 230] width 100 height 41
click at [304, 217] on p "Hay muchas formas de llegar hasta nosotros, pero tienes que estar atento para v…" at bounding box center [310, 230] width 100 height 41
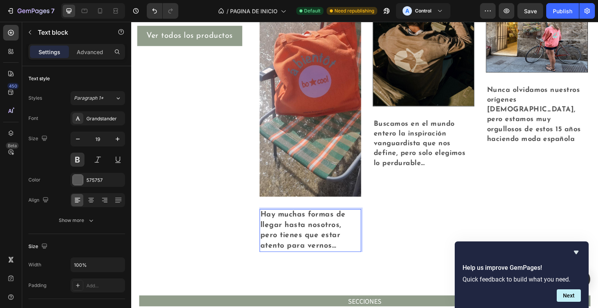
click at [308, 245] on p "Hay muchas formas de llegar hasta nosotros, pero tienes que estar atento para v…" at bounding box center [310, 230] width 100 height 41
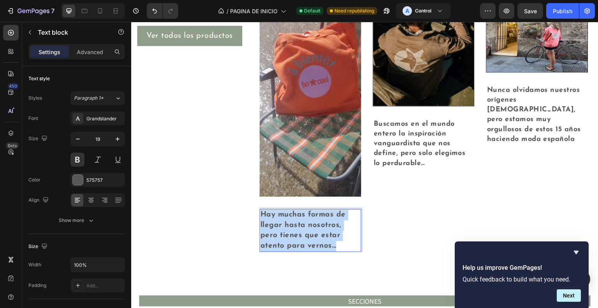
click at [308, 245] on p "Hay muchas formas de llegar hasta nosotros, pero tienes que estar atento para v…" at bounding box center [310, 230] width 100 height 41
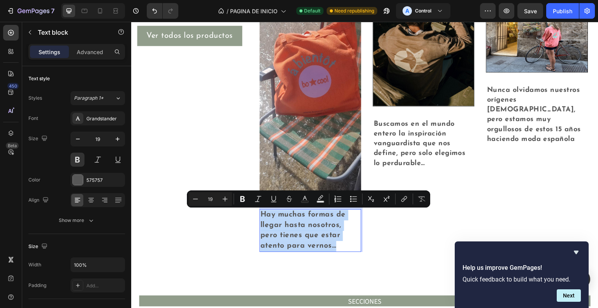
click at [308, 245] on p "Hay muchas formas de llegar hasta nosotros, pero tienes que estar atento para v…" at bounding box center [310, 230] width 100 height 41
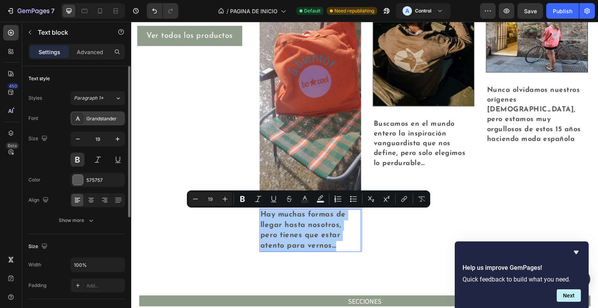
click at [95, 114] on div "Grandstander" at bounding box center [97, 118] width 54 height 14
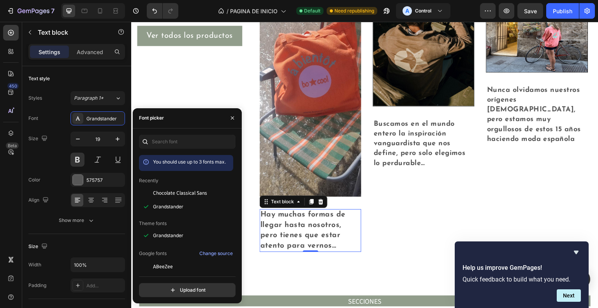
drag, startPoint x: 234, startPoint y: 157, endPoint x: 232, endPoint y: 163, distance: 6.4
click at [232, 163] on div "You should use up to 3 fonts max. Recently Chocolate Classical Sans Grandstande…" at bounding box center [187, 241] width 97 height 172
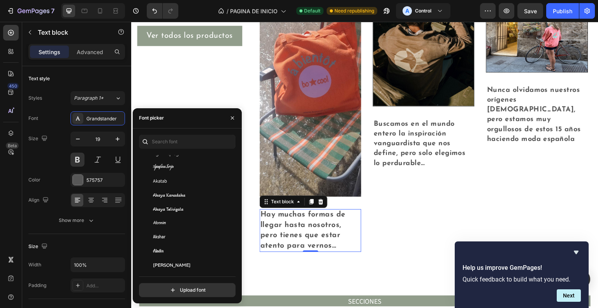
scroll to position [0, 0]
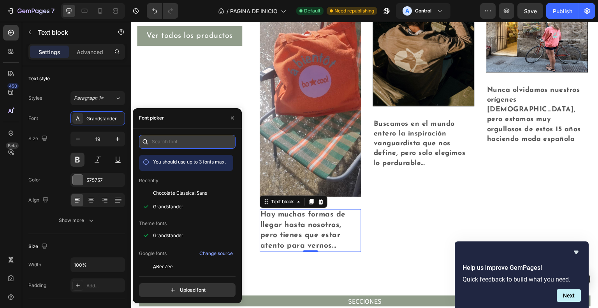
click at [199, 146] on input "text" at bounding box center [187, 142] width 97 height 14
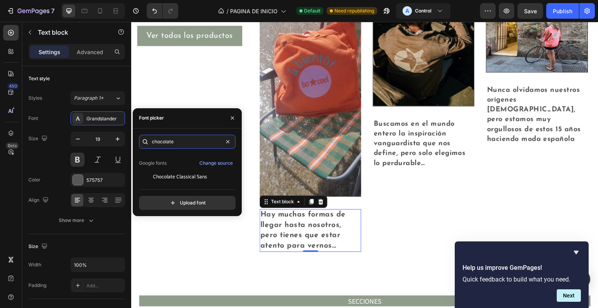
scroll to position [19, 0]
click at [215, 177] on div "Chocolate Classical Sans" at bounding box center [192, 175] width 79 height 7
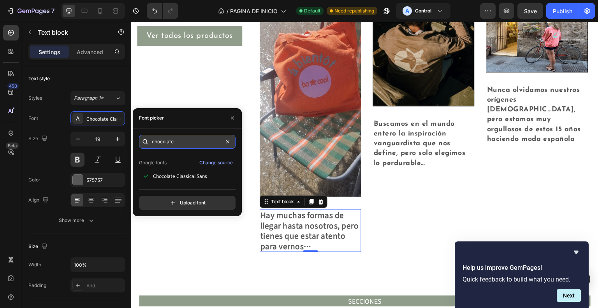
click at [180, 145] on input "chocolate" at bounding box center [187, 142] width 97 height 14
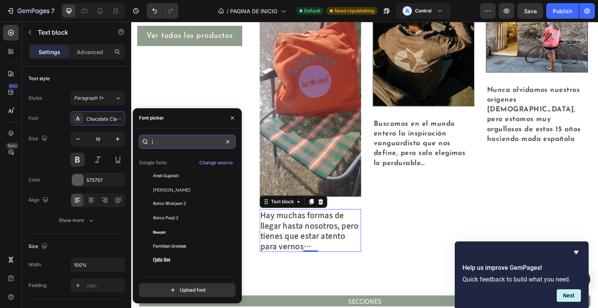
scroll to position [0, 0]
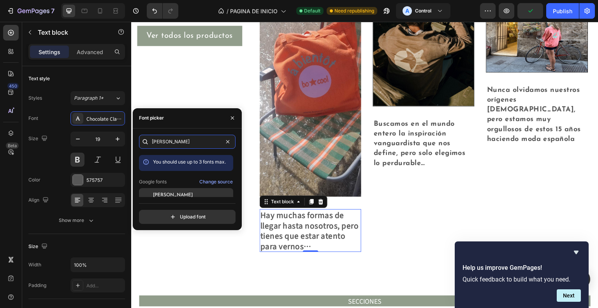
type input "jose"
click at [171, 193] on span "[PERSON_NAME]" at bounding box center [173, 195] width 40 height 7
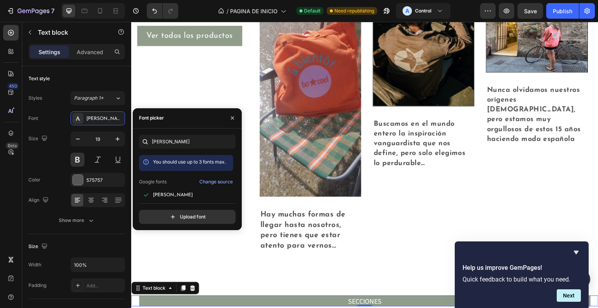
click at [364, 301] on p "SECCIONES" at bounding box center [365, 300] width 450 height 9
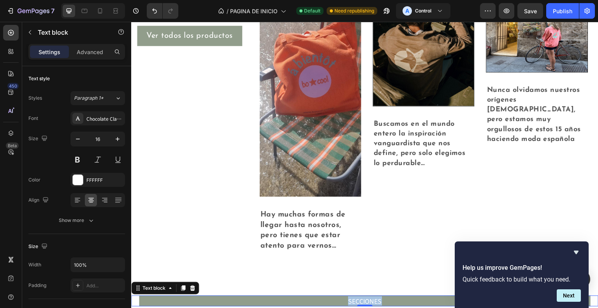
click at [364, 301] on p "SECCIONES" at bounding box center [365, 300] width 450 height 9
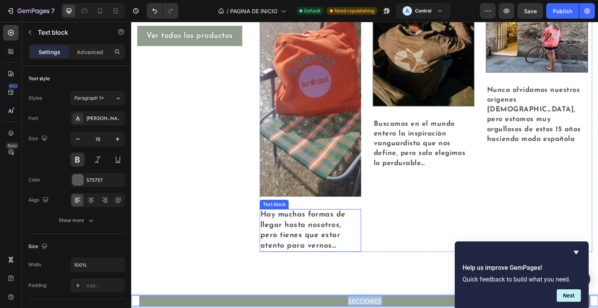
click at [284, 226] on p "Hay muchas formas de llegar hasta nosotros, pero tienes que estar atento para v…" at bounding box center [310, 230] width 100 height 41
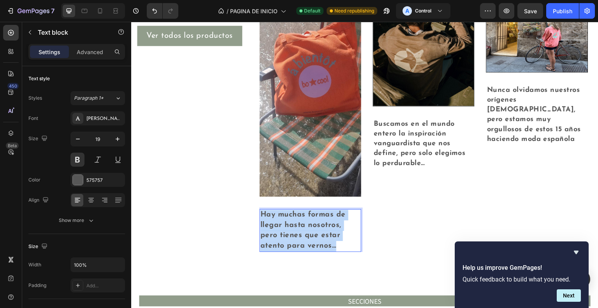
click at [284, 226] on p "Hay muchas formas de llegar hasta nosotros, pero tienes que estar atento para v…" at bounding box center [310, 230] width 100 height 41
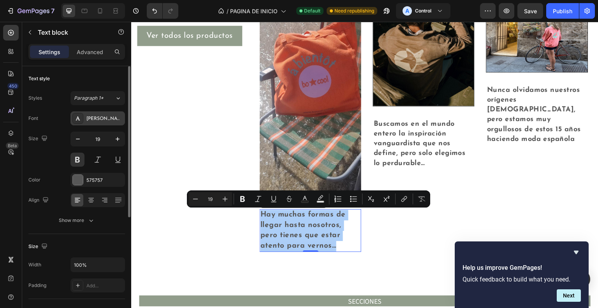
click at [102, 115] on div "[PERSON_NAME]" at bounding box center [104, 118] width 37 height 7
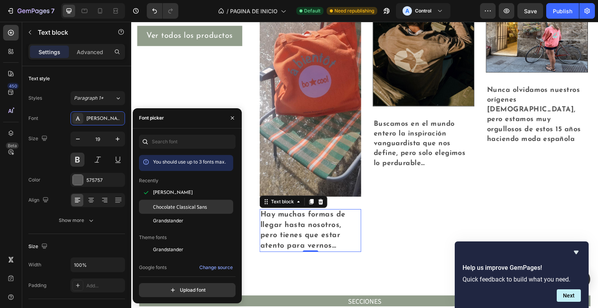
click at [168, 203] on span "Chocolate Classical Sans" at bounding box center [180, 206] width 54 height 7
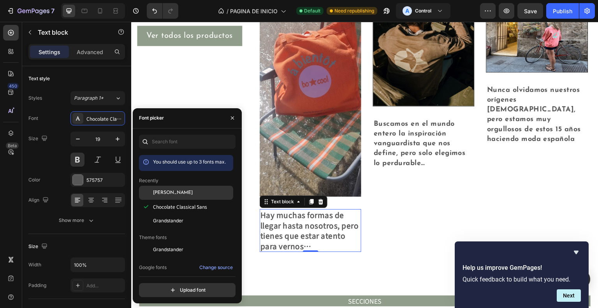
click at [168, 192] on span "[PERSON_NAME]" at bounding box center [173, 192] width 40 height 7
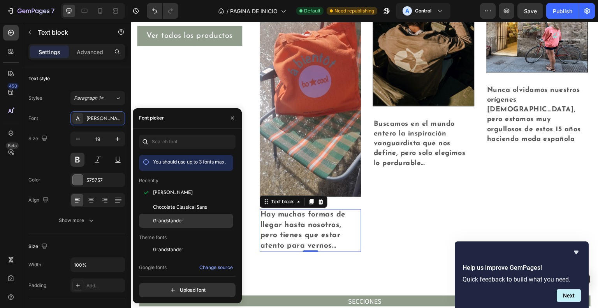
click at [174, 218] on span "Grandstander" at bounding box center [168, 220] width 30 height 7
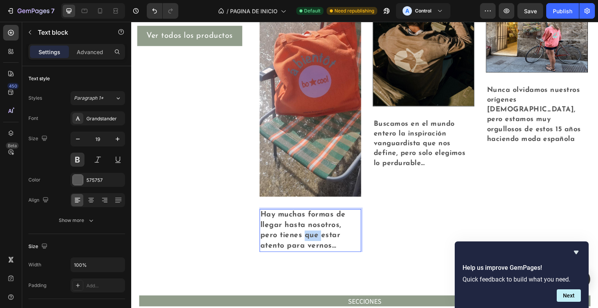
click at [287, 233] on p "Hay muchas formas de llegar hasta nosotros, pero tienes que estar atento para v…" at bounding box center [310, 230] width 100 height 41
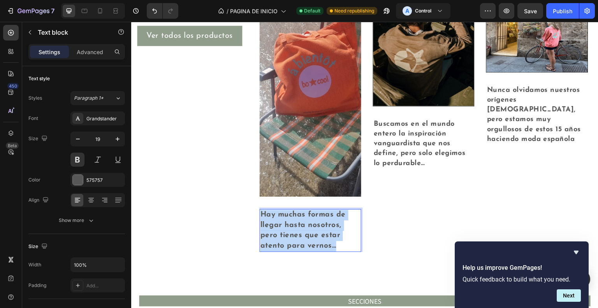
click at [287, 233] on p "Hay muchas formas de llegar hasta nosotros, pero tienes que estar atento para v…" at bounding box center [310, 230] width 100 height 41
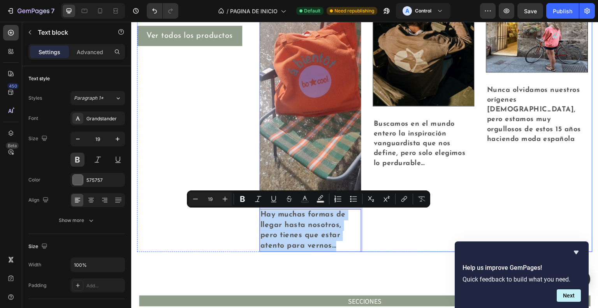
click at [379, 237] on div "Image Buscamos en el mundo entero la inspiración vanguardista que nos define, p…" at bounding box center [424, 111] width 102 height 281
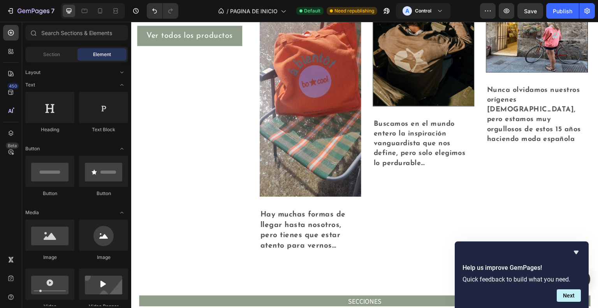
scroll to position [277, 0]
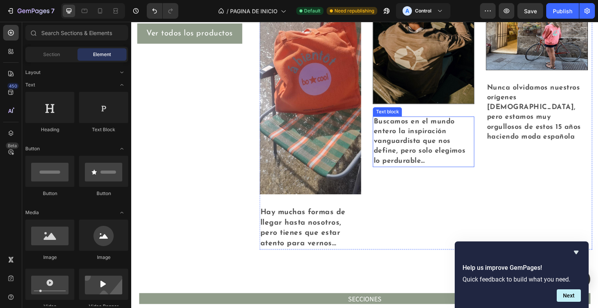
click at [424, 136] on p "Buscamos en el mundo entero la inspiración vanguardista que nos define, pero so…" at bounding box center [424, 141] width 100 height 49
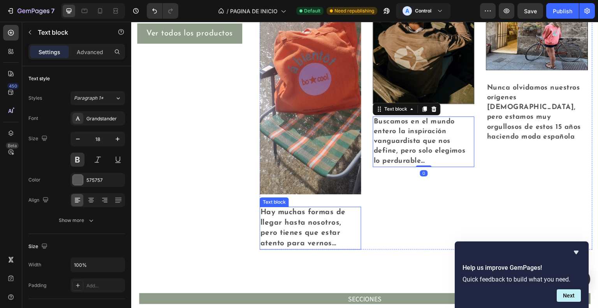
click at [308, 226] on p "Hay muchas formas de llegar hasta nosotros, pero tienes que estar atento para v…" at bounding box center [310, 227] width 100 height 41
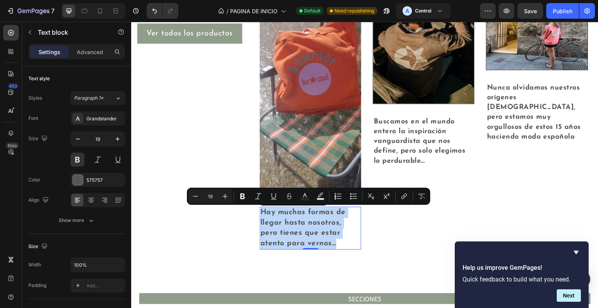
click at [308, 223] on p "Hay muchas formas de llegar hasta nosotros, pero tienes que estar atento para v…" at bounding box center [310, 227] width 100 height 41
click at [429, 139] on p "Buscamos en el mundo entero la inspiración vanguardista que nos define, pero so…" at bounding box center [424, 141] width 100 height 49
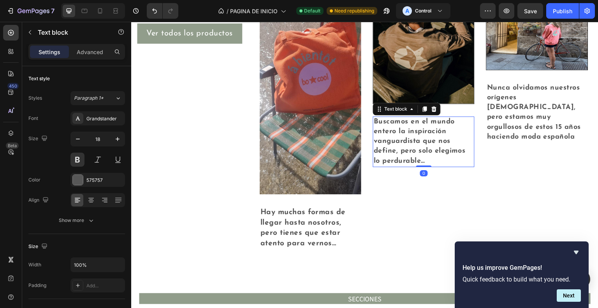
click at [429, 139] on p "Buscamos en el mundo entero la inspiración vanguardista que nos define, pero so…" at bounding box center [424, 141] width 100 height 49
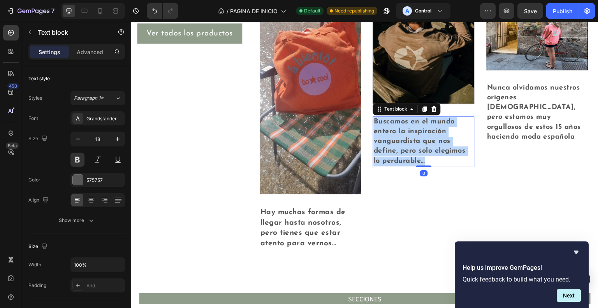
click at [429, 139] on p "Buscamos en el mundo entero la inspiración vanguardista que nos define, pero so…" at bounding box center [424, 141] width 100 height 49
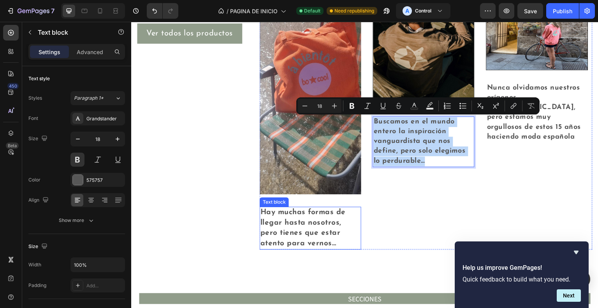
click at [278, 227] on p "Hay muchas formas de llegar hasta nosotros, pero tienes que estar atento para v…" at bounding box center [310, 227] width 100 height 41
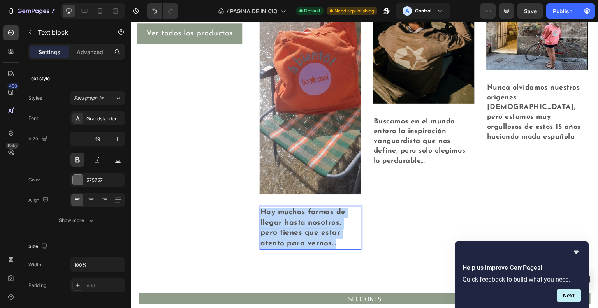
click at [278, 227] on p "Hay muchas formas de llegar hasta nosotros, pero tienes que estar atento para v…" at bounding box center [310, 227] width 100 height 41
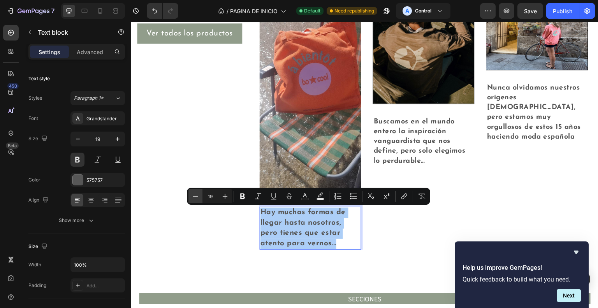
click at [200, 197] on button "Minus" at bounding box center [195, 196] width 14 height 14
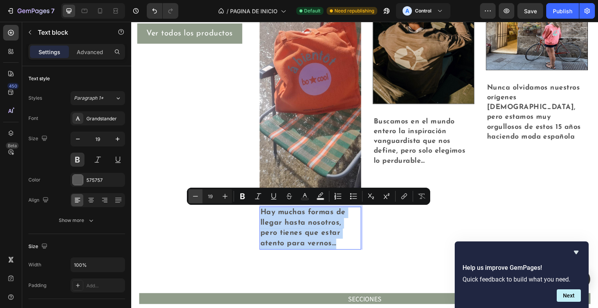
type input "18"
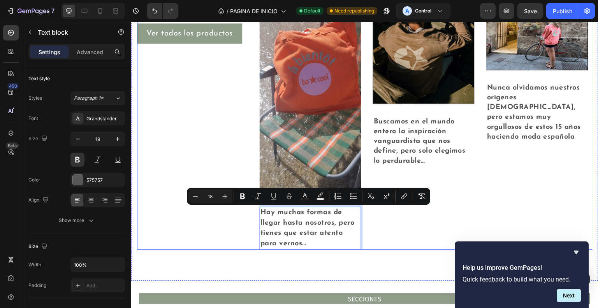
click at [190, 245] on div "Image 15 años contigo Heading Ver todos los productos Button" at bounding box center [192, 108] width 111 height 281
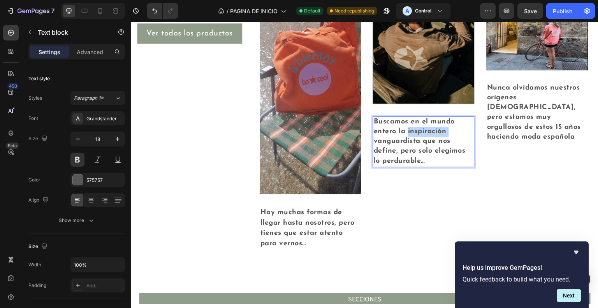
click at [431, 128] on p "Buscamos en el mundo entero la inspiración vanguardista que nos define, pero so…" at bounding box center [424, 141] width 100 height 49
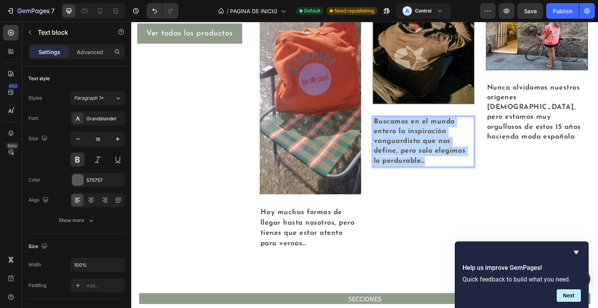
click at [431, 128] on p "Buscamos en el mundo entero la inspiración vanguardista que nos define, pero so…" at bounding box center [424, 141] width 100 height 49
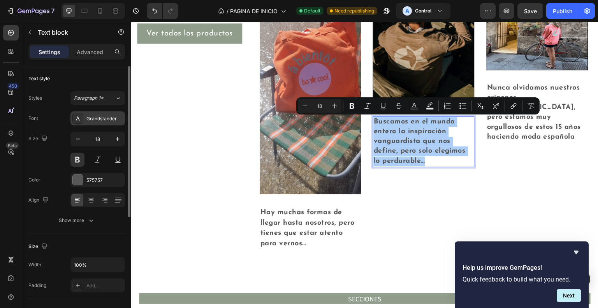
click at [107, 120] on div "Grandstander" at bounding box center [104, 118] width 37 height 7
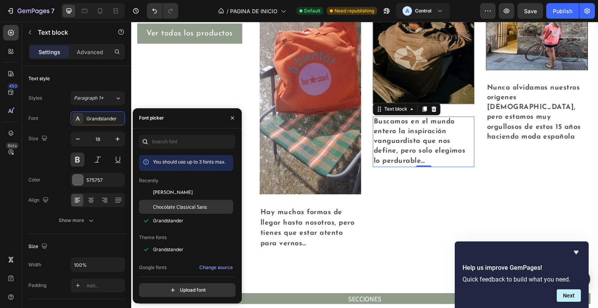
click at [166, 203] on span "Chocolate Classical Sans" at bounding box center [180, 206] width 54 height 7
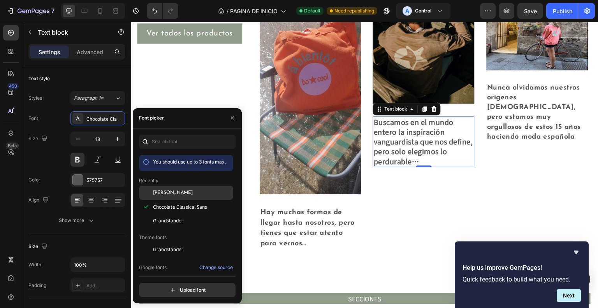
click at [167, 192] on span "[PERSON_NAME]" at bounding box center [173, 192] width 40 height 7
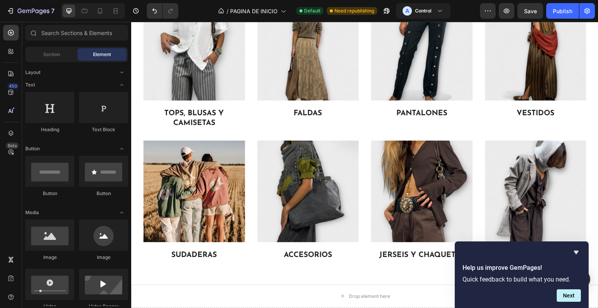
scroll to position [599, 0]
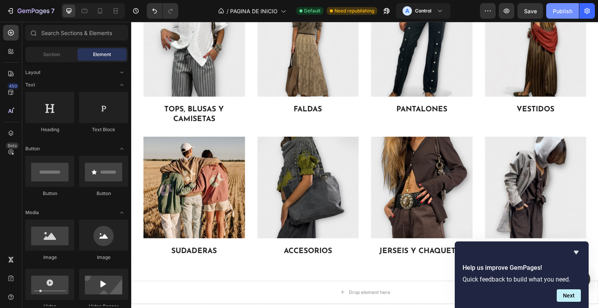
click at [563, 9] on div "Publish" at bounding box center [562, 11] width 19 height 8
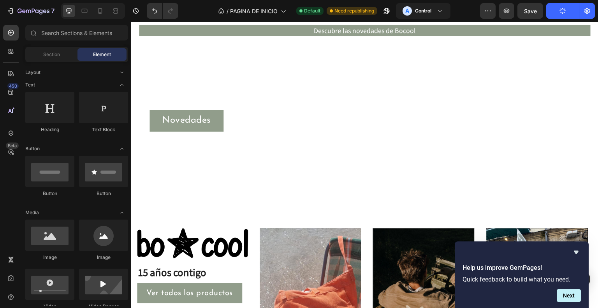
scroll to position [2, 0]
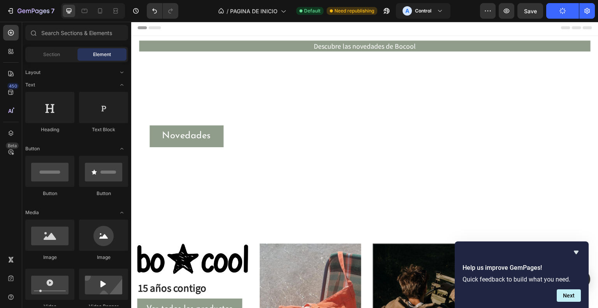
click at [556, 8] on button "Publish" at bounding box center [562, 11] width 33 height 16
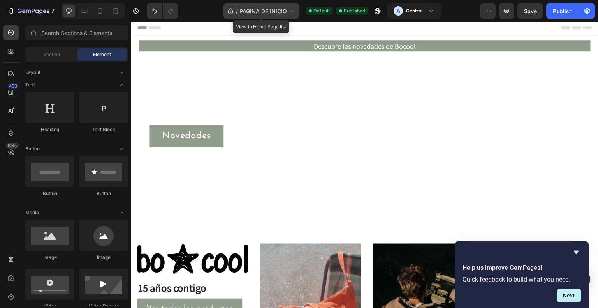
click at [267, 6] on div "/ PAGINA DE INICIO" at bounding box center [261, 11] width 76 height 16
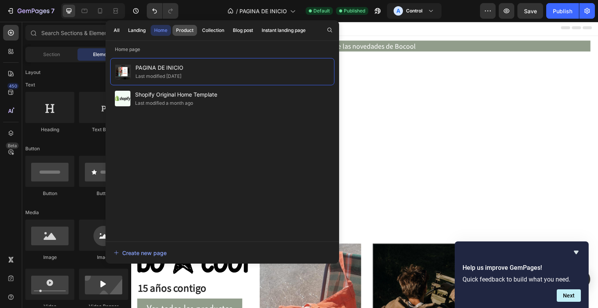
click at [188, 29] on div "Product" at bounding box center [185, 30] width 18 height 7
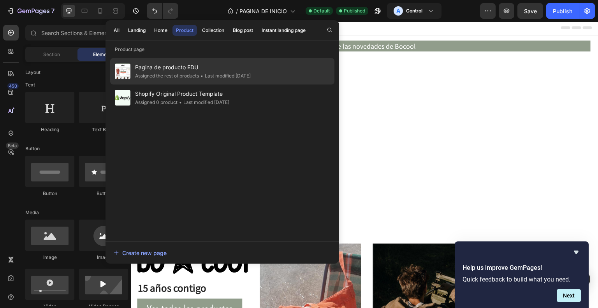
click at [174, 65] on span "Pagina de producto EDU" at bounding box center [193, 67] width 116 height 9
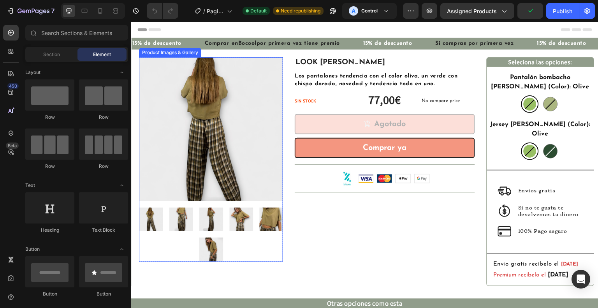
drag, startPoint x: 148, startPoint y: 214, endPoint x: 155, endPoint y: 215, distance: 7.5
click at [148, 214] on img at bounding box center [151, 219] width 24 height 24
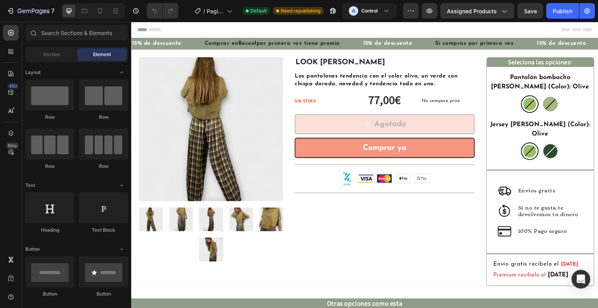
click at [319, 30] on div "Header" at bounding box center [364, 30] width 455 height 16
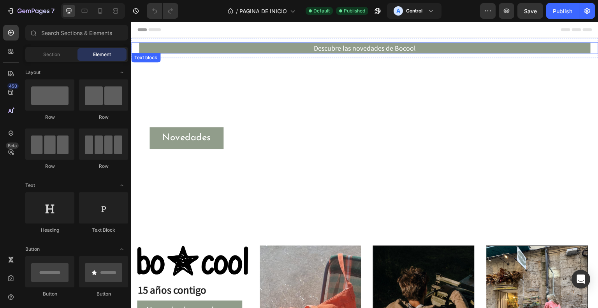
click at [373, 47] on p "Descubre las novedades de Bocool" at bounding box center [365, 47] width 450 height 9
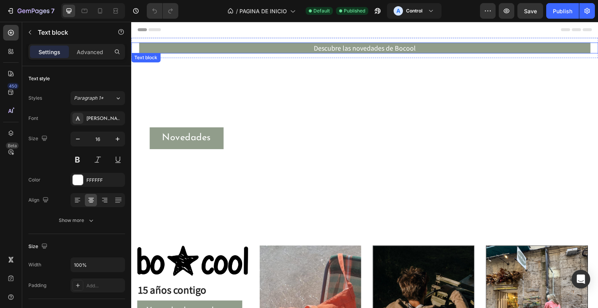
click at [373, 47] on p "Descubre las novedades de Bocool" at bounding box center [365, 47] width 450 height 9
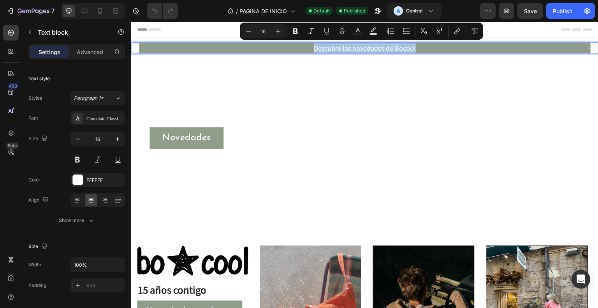
click at [373, 47] on p "Descubre las novedades de Bocool" at bounding box center [365, 47] width 450 height 9
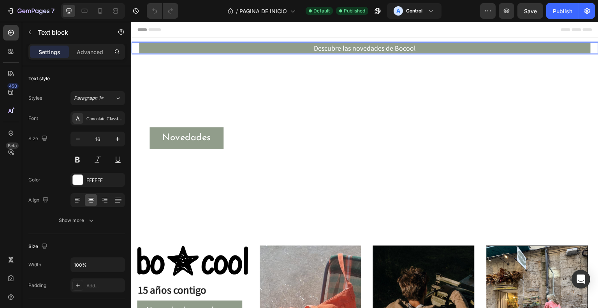
click at [380, 49] on p "Descubre las novedades de Bocool" at bounding box center [365, 47] width 450 height 9
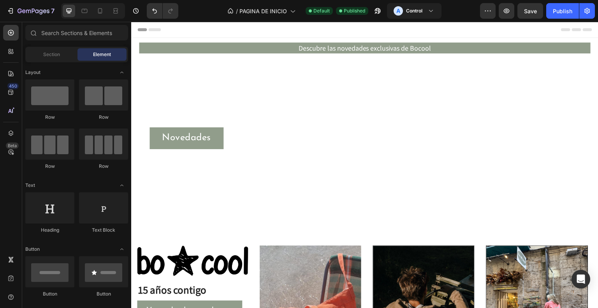
click at [403, 30] on div "Header" at bounding box center [364, 30] width 455 height 16
click at [435, 33] on div "Header" at bounding box center [364, 30] width 455 height 16
drag, startPoint x: 598, startPoint y: 144, endPoint x: 726, endPoint y: 33, distance: 168.9
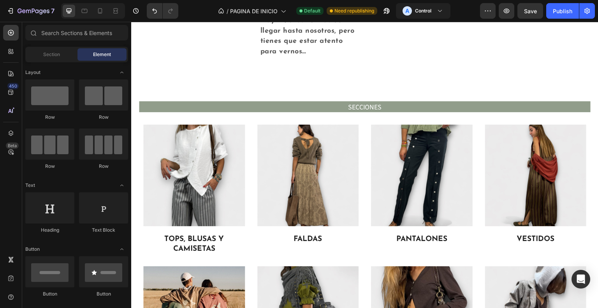
scroll to position [487, 0]
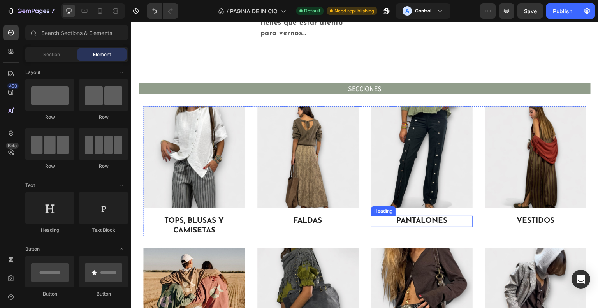
click at [403, 221] on h3 "PANTALONES" at bounding box center [422, 221] width 102 height 11
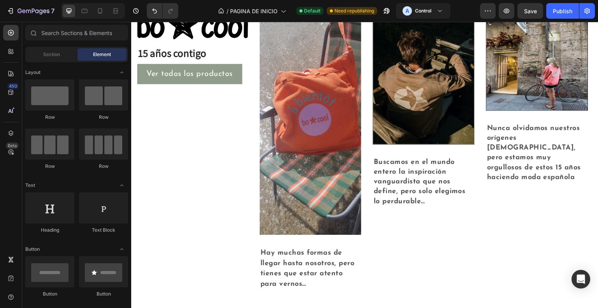
scroll to position [0, 0]
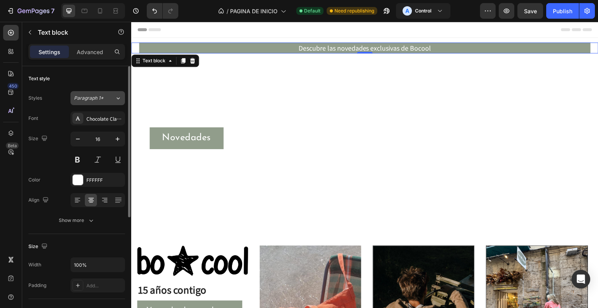
click at [111, 98] on div "Paragraph 1*" at bounding box center [94, 98] width 41 height 7
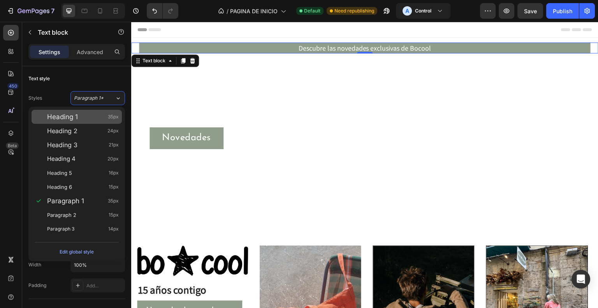
click at [100, 118] on div "Heading 1 35px" at bounding box center [83, 117] width 72 height 8
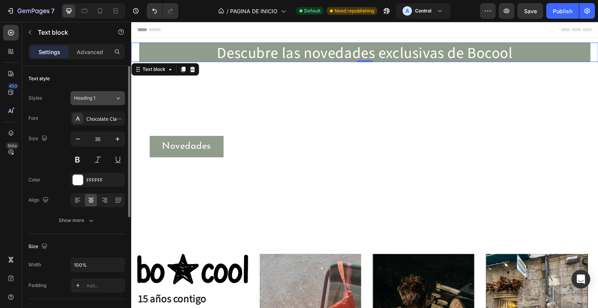
click at [100, 97] on div "Heading 1" at bounding box center [90, 98] width 32 height 7
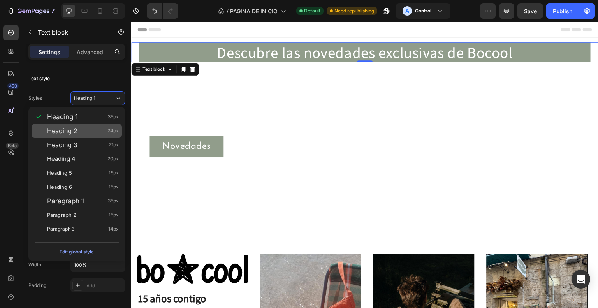
click at [80, 126] on div "Heading 2 24px" at bounding box center [77, 131] width 90 height 14
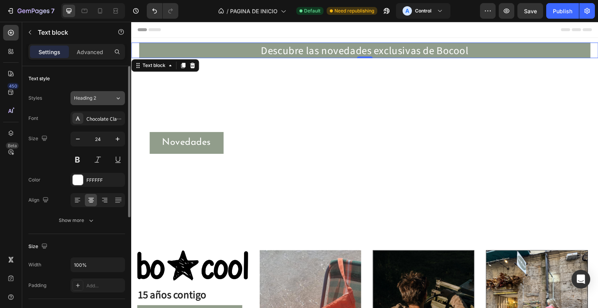
click at [111, 98] on div "Heading 2" at bounding box center [94, 98] width 41 height 7
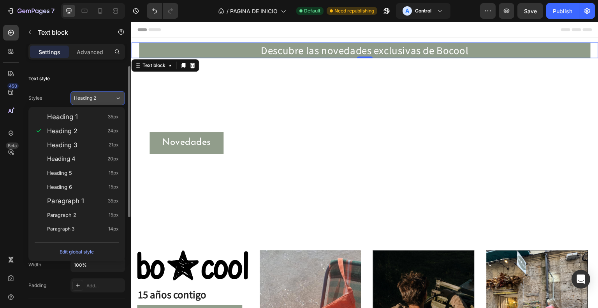
click at [111, 97] on div "Heading 2" at bounding box center [94, 98] width 41 height 7
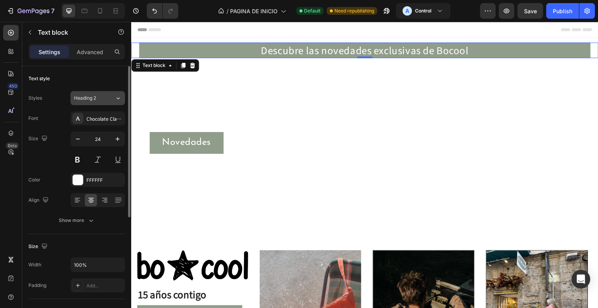
click at [111, 97] on div "Heading 2" at bounding box center [94, 98] width 41 height 7
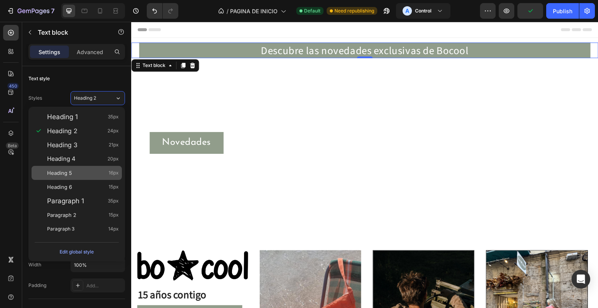
click at [88, 170] on div "Heading 5 16px" at bounding box center [83, 173] width 72 height 8
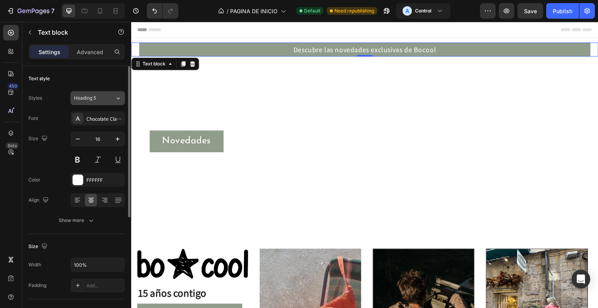
click at [113, 98] on div "Heading 5" at bounding box center [94, 98] width 41 height 7
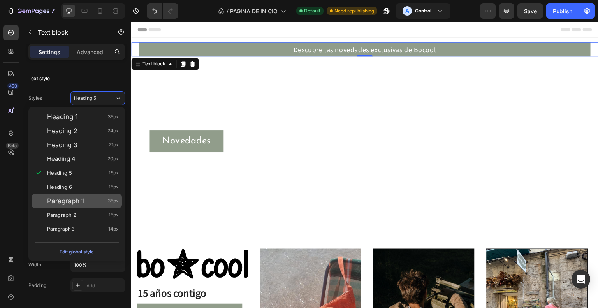
click at [80, 200] on span "Paragraph 1" at bounding box center [65, 201] width 37 height 8
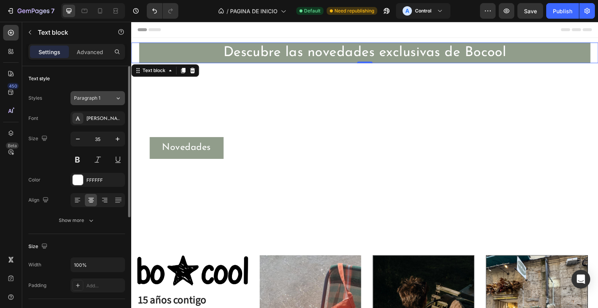
click at [113, 98] on div "Paragraph 1" at bounding box center [94, 98] width 41 height 7
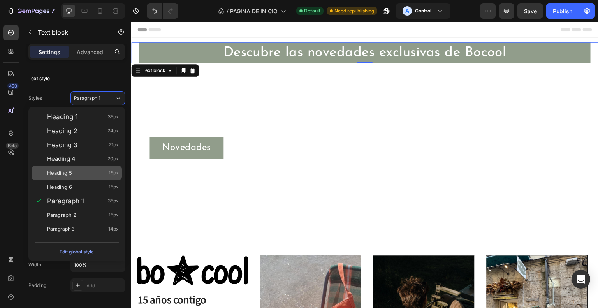
click at [75, 172] on div "Heading 5 16px" at bounding box center [83, 173] width 72 height 8
type input "16"
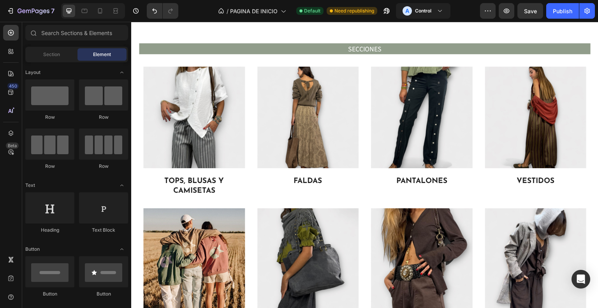
scroll to position [529, 0]
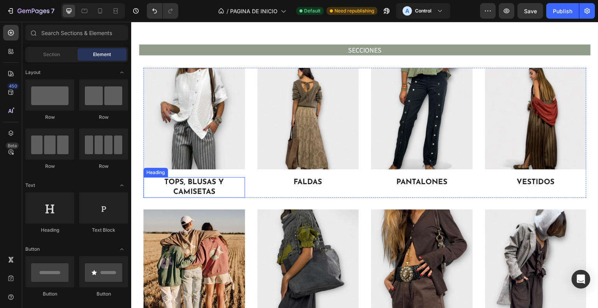
click at [193, 181] on h3 "TOPS, BLUSAS Y CAMISETAS" at bounding box center [194, 187] width 102 height 21
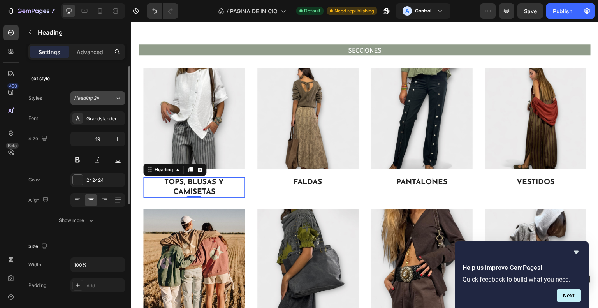
click at [112, 99] on div "Heading 2*" at bounding box center [94, 98] width 41 height 7
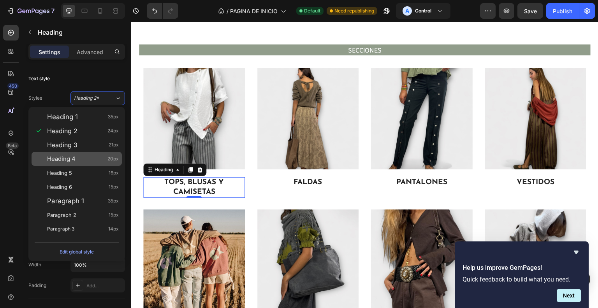
click at [90, 162] on div "Heading 4 20px" at bounding box center [83, 159] width 72 height 8
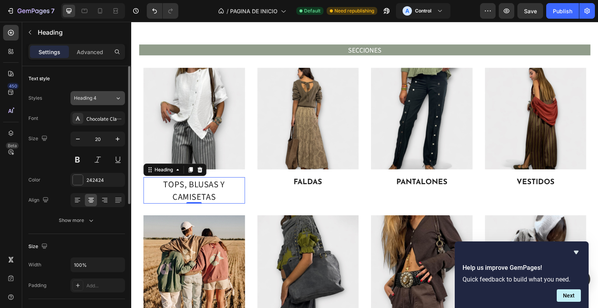
click at [111, 100] on div "Heading 4" at bounding box center [94, 98] width 41 height 7
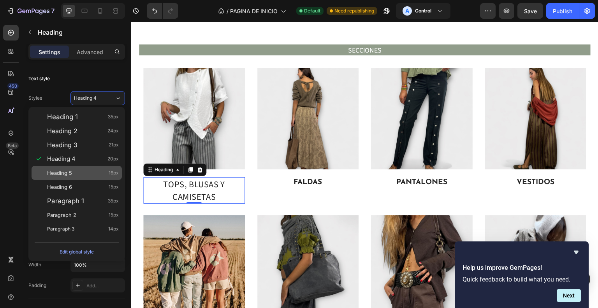
click at [94, 172] on div "Heading 5 16px" at bounding box center [83, 173] width 72 height 8
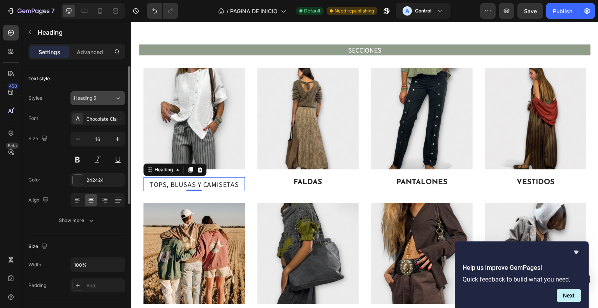
click at [117, 103] on button "Heading 5" at bounding box center [97, 98] width 54 height 14
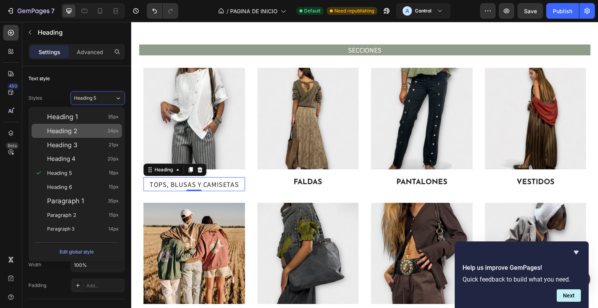
click at [91, 131] on div "Heading 2 24px" at bounding box center [83, 131] width 72 height 8
type input "24"
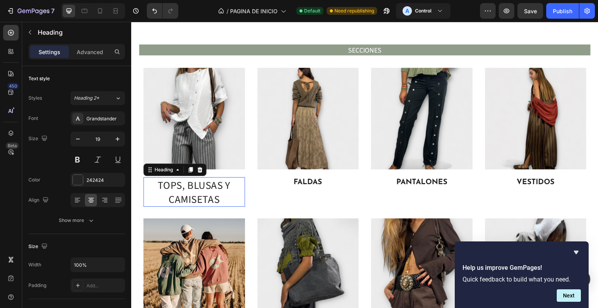
click at [207, 190] on h3 "TOPS, BLUSAS Y CAMISETAS" at bounding box center [194, 192] width 102 height 30
click at [106, 99] on div "Heading 2" at bounding box center [94, 98] width 41 height 7
click at [195, 187] on h3 "TOPS, BLUSAS Y CAMISETAS" at bounding box center [194, 192] width 102 height 30
click at [109, 98] on div "Heading 2" at bounding box center [94, 98] width 41 height 7
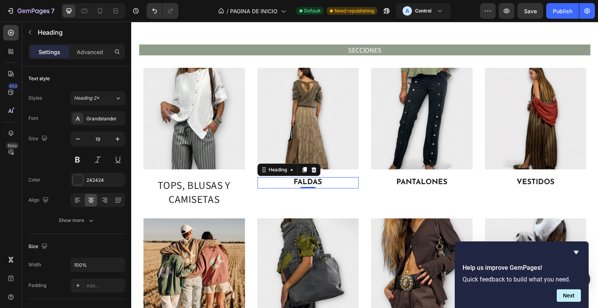
click at [300, 178] on h3 "FALDAS" at bounding box center [308, 182] width 102 height 11
click at [300, 178] on p "FALDAS" at bounding box center [308, 183] width 100 height 10
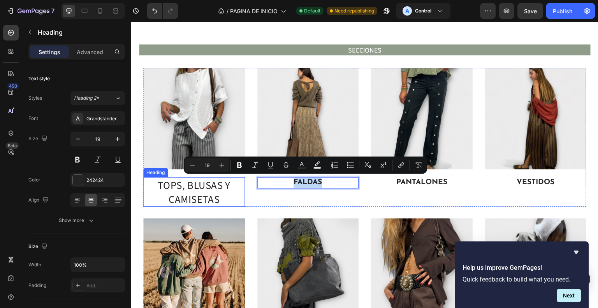
click at [207, 182] on h3 "TOPS, BLUSAS Y CAMISETAS" at bounding box center [194, 192] width 102 height 30
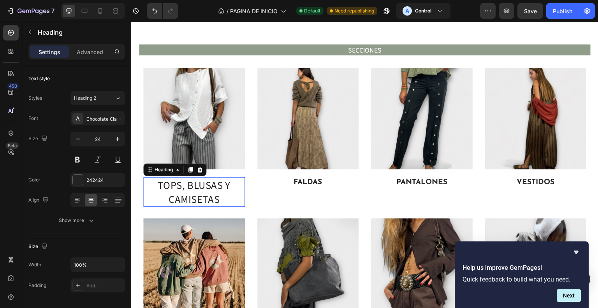
click at [207, 182] on h3 "TOPS, BLUSAS Y CAMISETAS" at bounding box center [194, 192] width 102 height 30
click at [207, 182] on p "TOPS, BLUSAS Y CAMISETAS" at bounding box center [194, 192] width 100 height 28
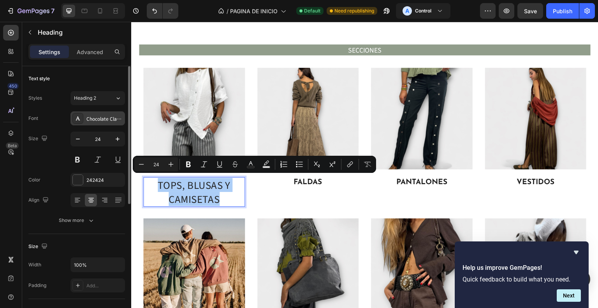
click at [95, 116] on div "Chocolate Classical Sans" at bounding box center [104, 118] width 37 height 7
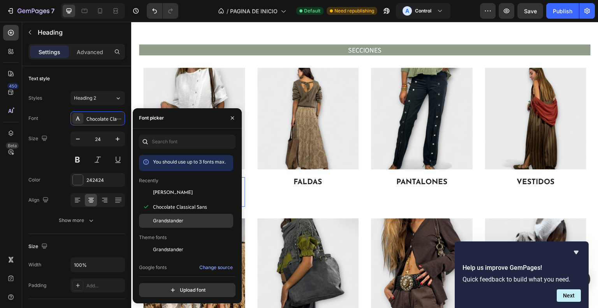
click at [180, 224] on div "Grandstander" at bounding box center [186, 221] width 94 height 14
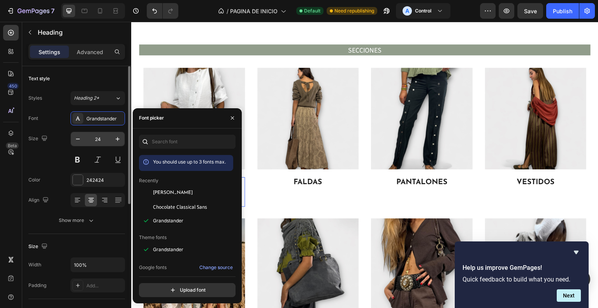
click at [98, 139] on input "24" at bounding box center [98, 139] width 26 height 14
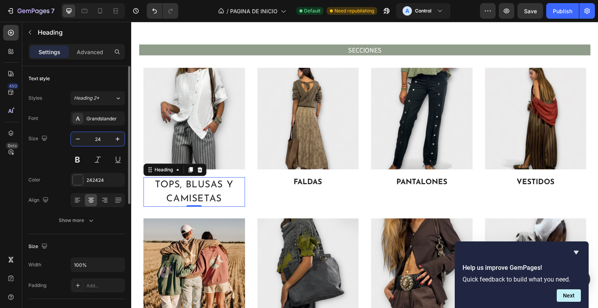
click at [98, 139] on input "24" at bounding box center [98, 139] width 26 height 14
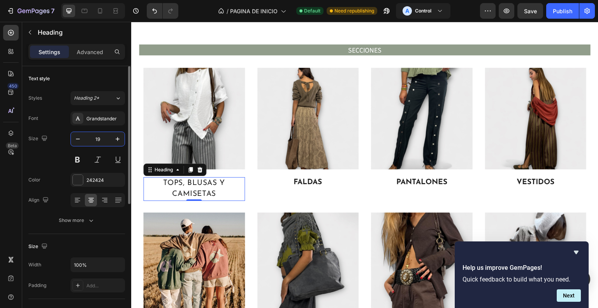
type input "19"
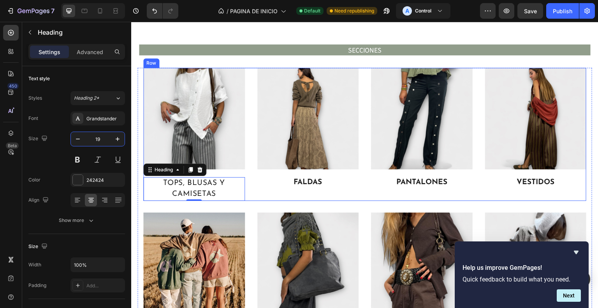
click at [283, 196] on div "Image FALDAS Heading Row" at bounding box center [308, 134] width 102 height 133
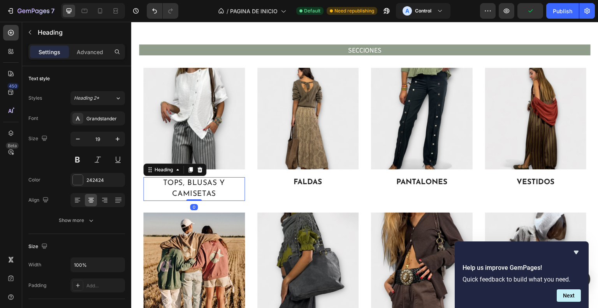
click at [200, 185] on p "TOPS, BLUSAS Y CAMISETAS" at bounding box center [194, 189] width 100 height 22
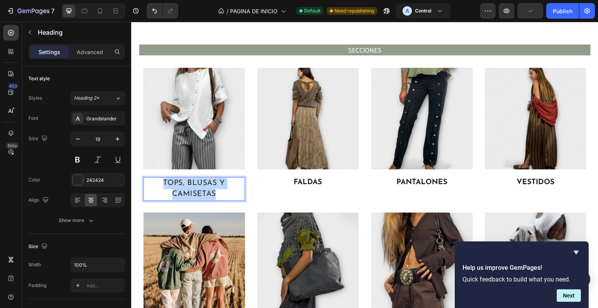
click at [200, 185] on p "TOPS, BLUSAS Y CAMISETAS" at bounding box center [194, 189] width 100 height 22
drag, startPoint x: 200, startPoint y: 185, endPoint x: 297, endPoint y: 190, distance: 96.7
click at [297, 190] on div "Image TOPS, BLUSAS Y CAMISETAS Heading 0 Image FALDAS Heading Row Image PANTALO…" at bounding box center [364, 134] width 443 height 133
click at [304, 178] on p "FALDAS" at bounding box center [308, 183] width 100 height 10
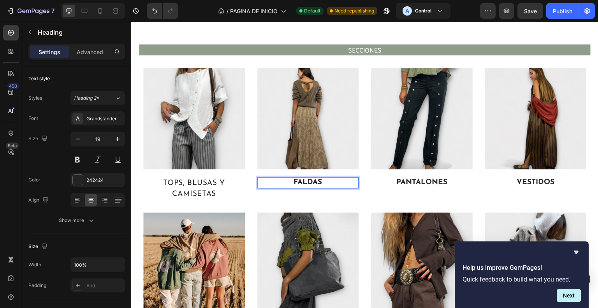
click at [304, 178] on p "FALDAS" at bounding box center [308, 183] width 100 height 10
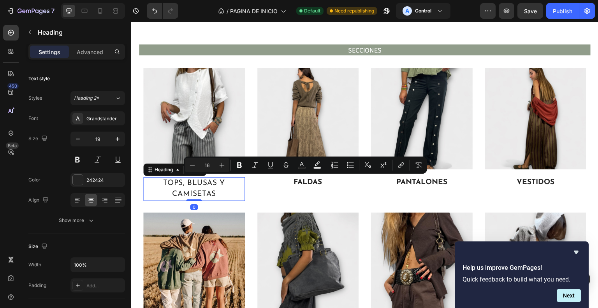
click at [204, 185] on p "TOPS, BLUSAS Y CAMISETAS" at bounding box center [194, 189] width 100 height 22
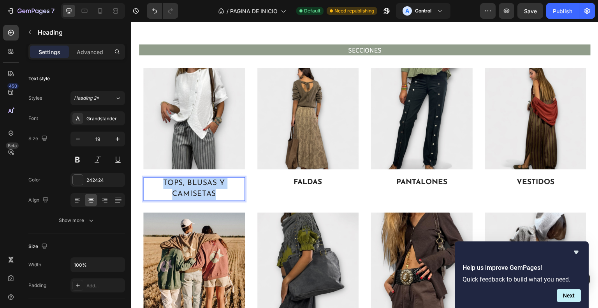
click at [204, 185] on p "TOPS, BLUSAS Y CAMISETAS" at bounding box center [194, 189] width 100 height 22
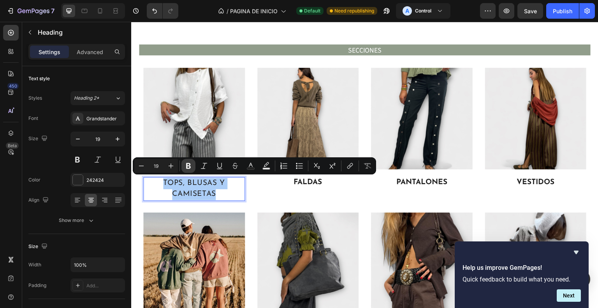
click at [192, 168] on icon "Editor contextual toolbar" at bounding box center [189, 166] width 8 height 8
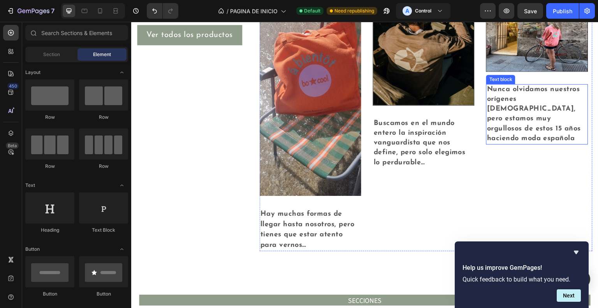
scroll to position [529, 0]
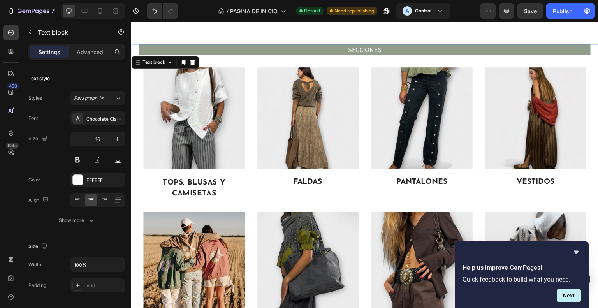
click at [361, 50] on p "SECCIONES" at bounding box center [365, 49] width 450 height 9
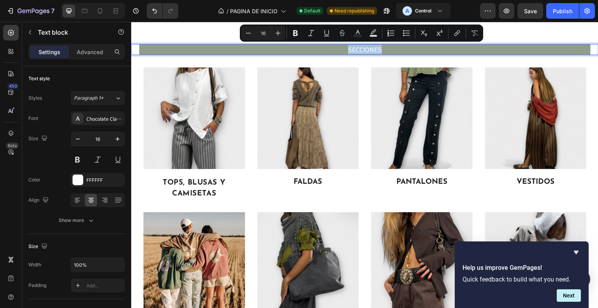
click at [361, 50] on p "SECCIONES" at bounding box center [365, 49] width 450 height 9
click at [297, 31] on icon "Editor contextual toolbar" at bounding box center [295, 33] width 5 height 6
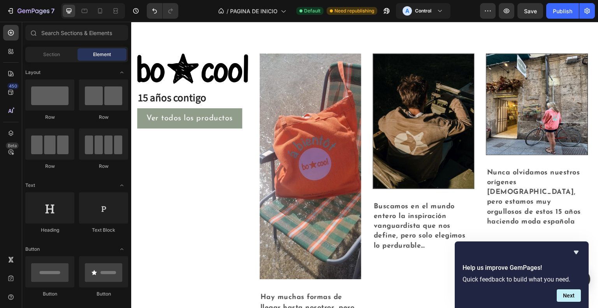
scroll to position [0, 0]
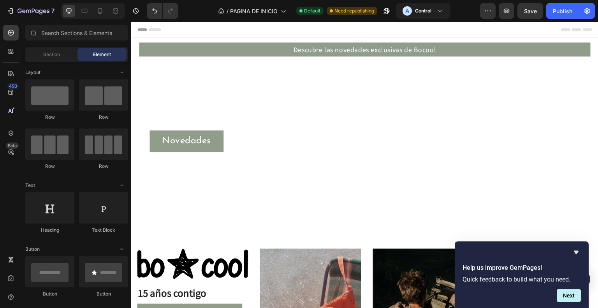
drag, startPoint x: 597, startPoint y: 171, endPoint x: 729, endPoint y: 23, distance: 197.9
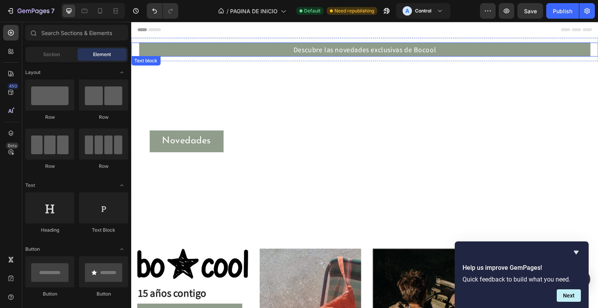
click at [364, 47] on p "Descubre las novedades exclusivas de Bocool" at bounding box center [365, 49] width 450 height 12
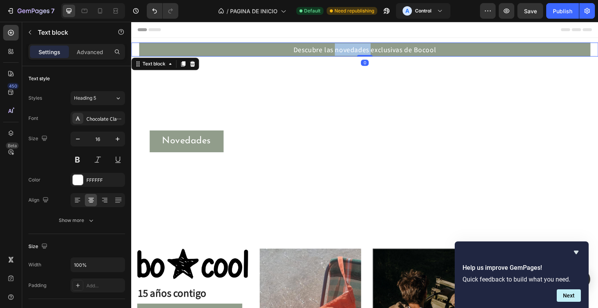
click at [364, 47] on p "Descubre las novedades exclusivas de Bocool" at bounding box center [365, 49] width 450 height 12
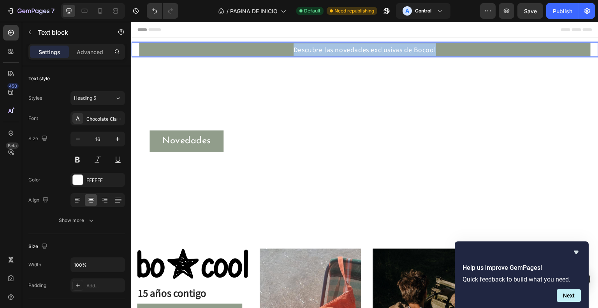
click at [364, 47] on p "Descubre las novedades exclusivas de Bocool" at bounding box center [365, 49] width 450 height 12
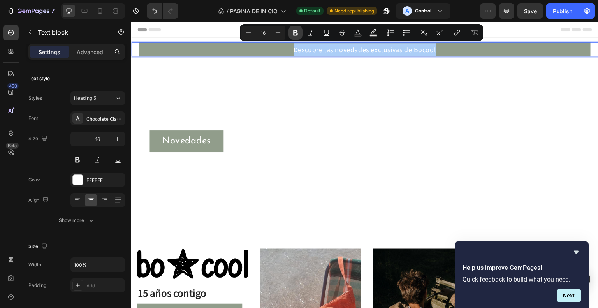
click at [296, 31] on icon "Editor contextual toolbar" at bounding box center [295, 33] width 5 height 6
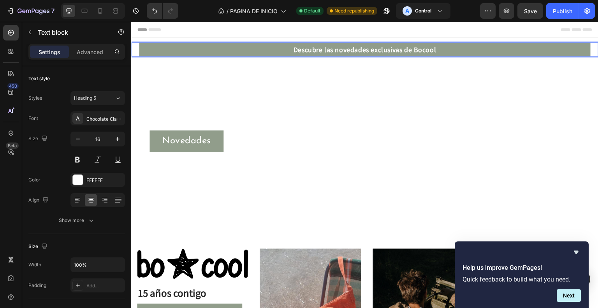
click at [417, 51] on strong "Descubre las novedades exclusivas de Bocool" at bounding box center [365, 49] width 143 height 9
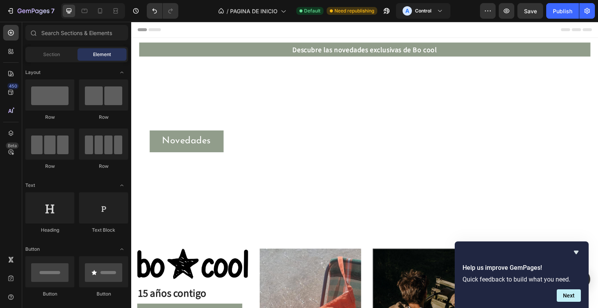
click at [457, 28] on div "Header" at bounding box center [364, 30] width 455 height 16
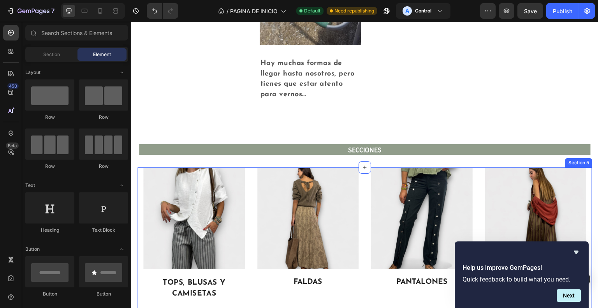
scroll to position [431, 0]
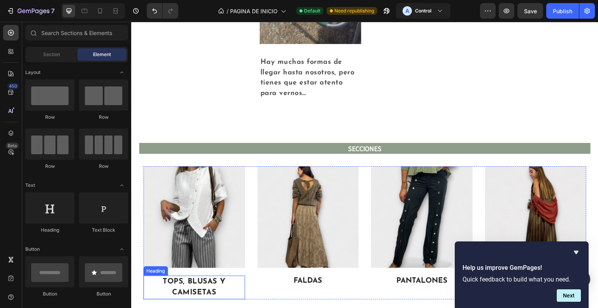
click at [204, 282] on strong "TOPS, BLUSAS Y CAMISETAS" at bounding box center [194, 287] width 63 height 19
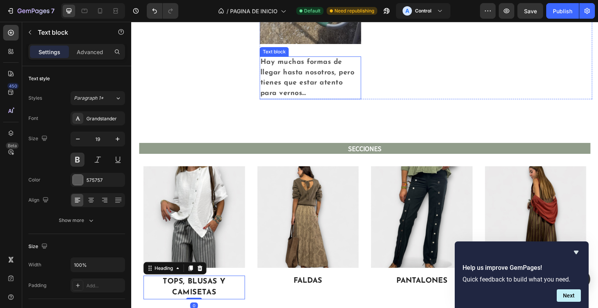
click at [273, 72] on span "Hay muchas formas de llegar hasta nosotros, pero tienes que estar atento para v…" at bounding box center [307, 78] width 94 height 38
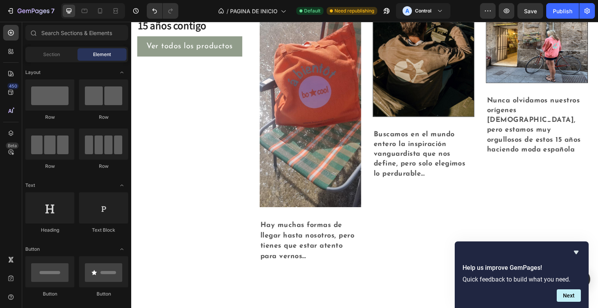
scroll to position [176, 0]
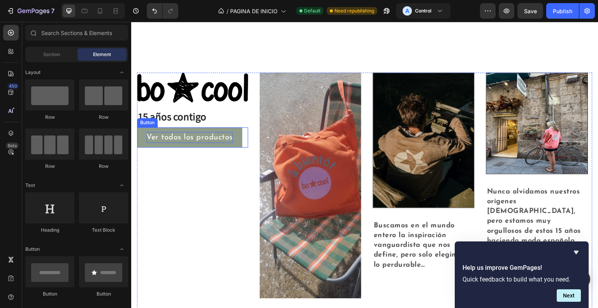
click at [176, 138] on span "Ver todos los productos" at bounding box center [189, 138] width 86 height 8
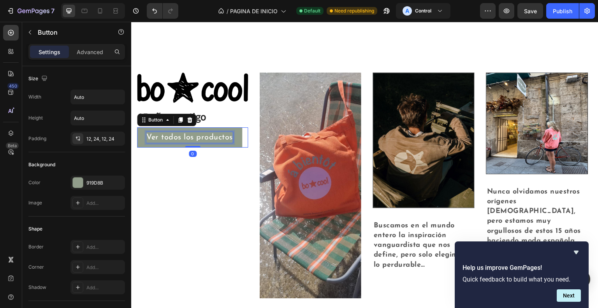
click at [176, 138] on span "Ver todos los productos" at bounding box center [189, 138] width 86 height 8
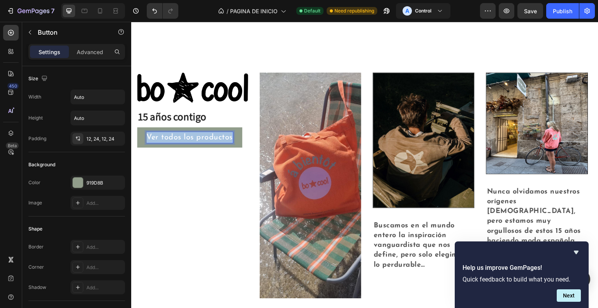
click at [176, 138] on span "Ver todos los productos" at bounding box center [189, 138] width 86 height 8
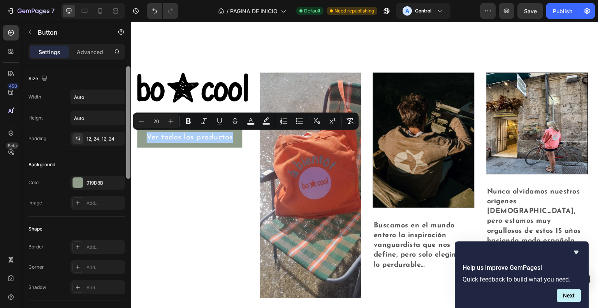
scroll to position [264, 0]
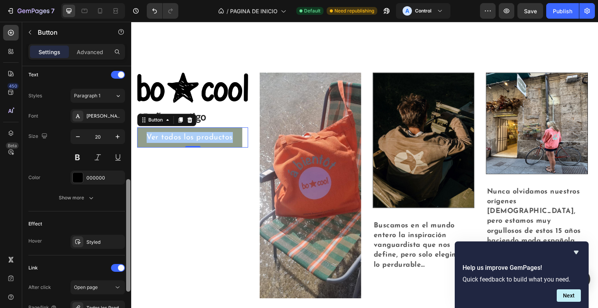
drag, startPoint x: 131, startPoint y: 162, endPoint x: 130, endPoint y: 167, distance: 5.2
click at [130, 167] on div at bounding box center [128, 198] width 6 height 264
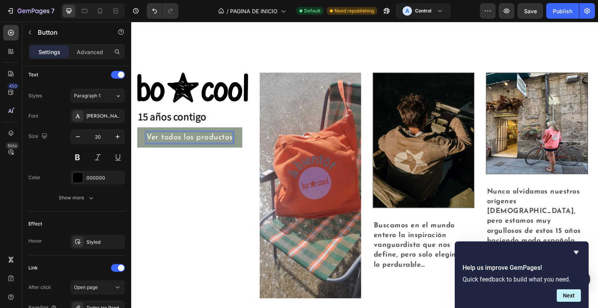
click at [178, 137] on span "Ver todos los productos" at bounding box center [189, 138] width 86 height 8
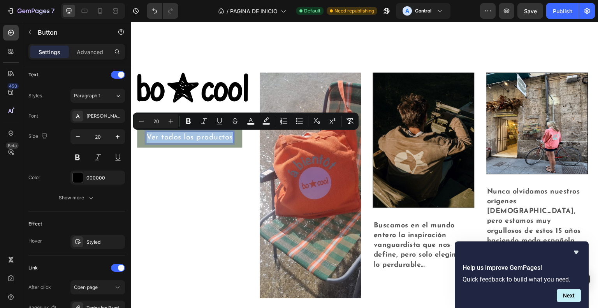
click at [178, 137] on span "Ver todos los productos" at bounding box center [189, 138] width 86 height 8
click at [108, 116] on div "[PERSON_NAME]" at bounding box center [104, 116] width 37 height 7
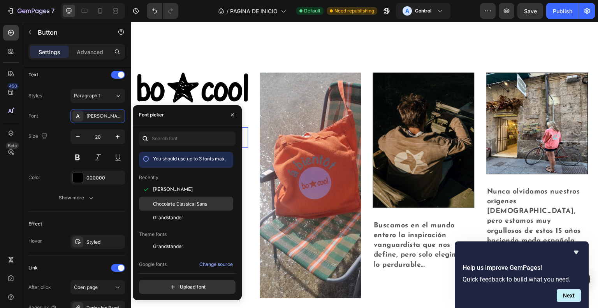
click at [184, 206] on span "Chocolate Classical Sans" at bounding box center [180, 203] width 54 height 7
click at [232, 115] on icon "button" at bounding box center [232, 114] width 3 height 3
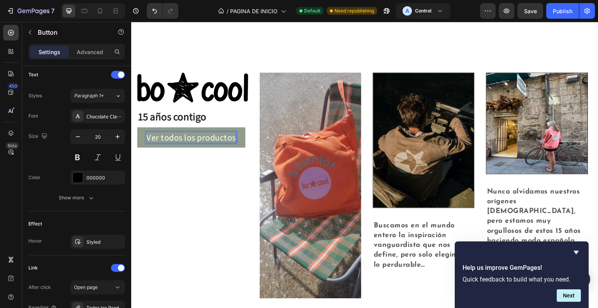
click at [210, 138] on span "Ver todos los productos" at bounding box center [191, 137] width 90 height 11
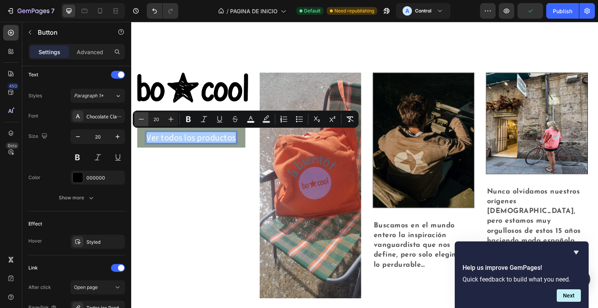
click at [143, 120] on icon "Editor contextual toolbar" at bounding box center [141, 119] width 8 height 8
type input "18"
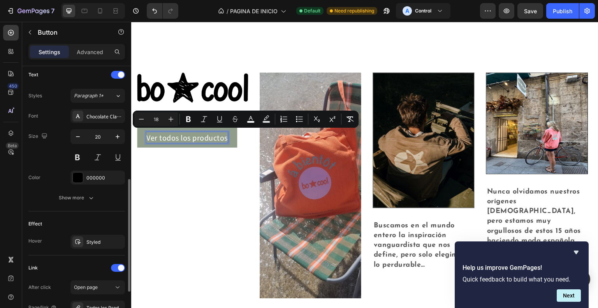
click at [40, 155] on div "Size 20" at bounding box center [76, 146] width 97 height 35
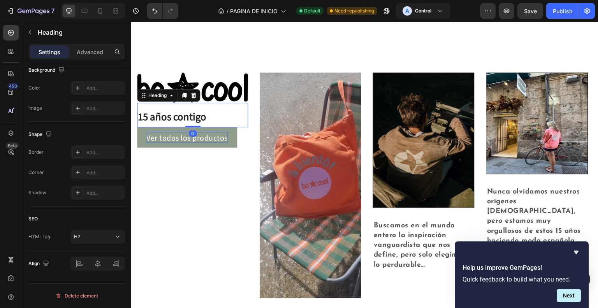
scroll to position [0, 0]
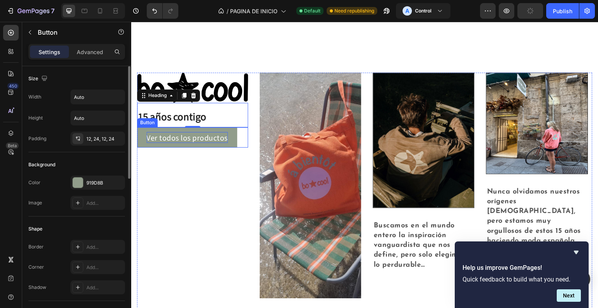
click at [214, 138] on span "Ver todos los productos" at bounding box center [186, 137] width 81 height 10
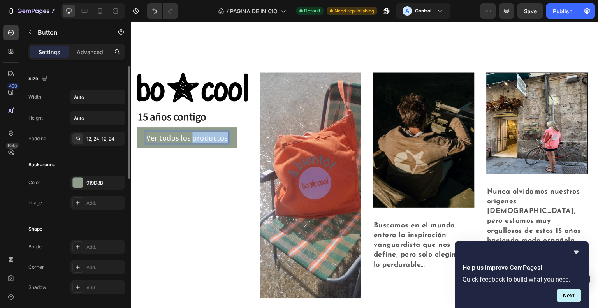
click at [214, 138] on span "Ver todos los productos" at bounding box center [186, 137] width 81 height 10
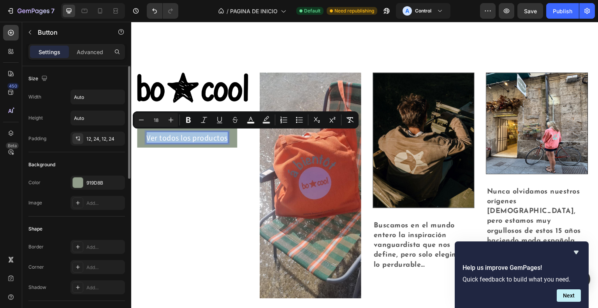
click at [164, 137] on span "Ver todos los productos" at bounding box center [186, 137] width 81 height 10
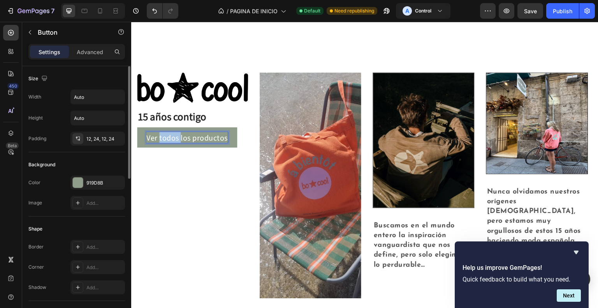
click at [164, 137] on span "Ver todos los productos" at bounding box center [186, 137] width 81 height 10
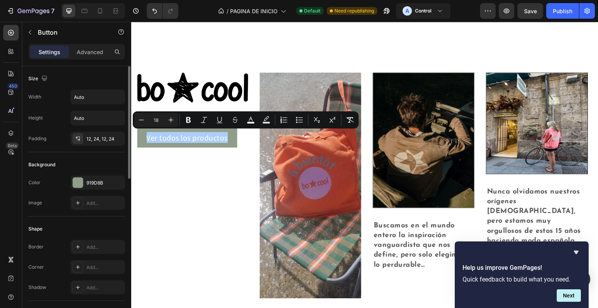
click at [108, 224] on div "Shape" at bounding box center [76, 229] width 97 height 12
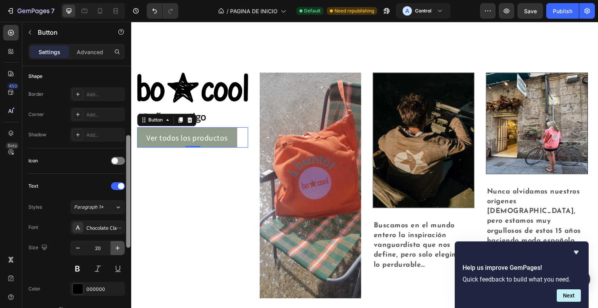
scroll to position [155, 0]
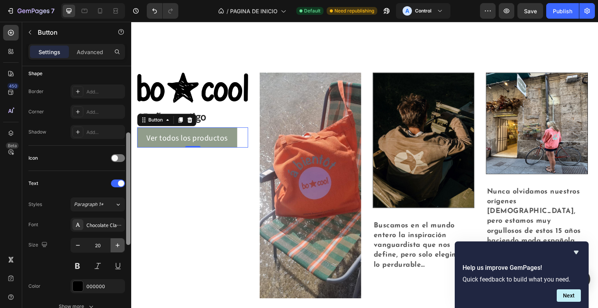
drag, startPoint x: 128, startPoint y: 174, endPoint x: 122, endPoint y: 241, distance: 66.9
click at [122, 241] on div "Size Width Auto Height Auto Padding 12, 24, 12, 24 Background Color 919D8B Imag…" at bounding box center [76, 198] width 109 height 264
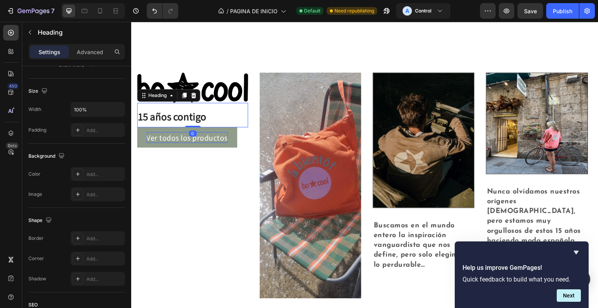
scroll to position [0, 0]
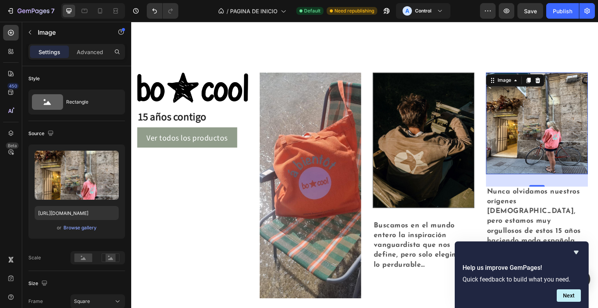
click at [539, 120] on img at bounding box center [537, 123] width 102 height 102
click at [526, 107] on img at bounding box center [537, 123] width 102 height 102
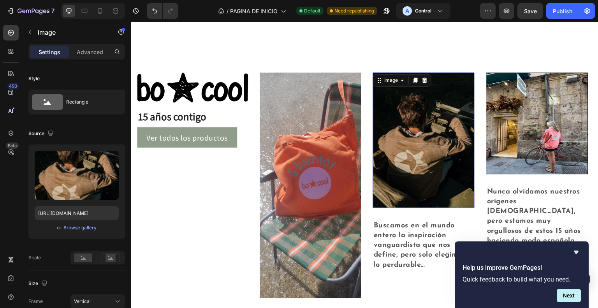
click at [436, 141] on img at bounding box center [424, 139] width 102 height 135
click at [79, 226] on div "Browse gallery" at bounding box center [79, 227] width 33 height 7
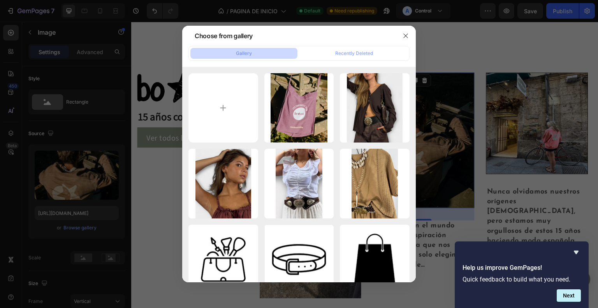
drag, startPoint x: 308, startPoint y: 36, endPoint x: 292, endPoint y: 32, distance: 17.1
click at [292, 32] on div "Choose from gallery" at bounding box center [288, 36] width 213 height 20
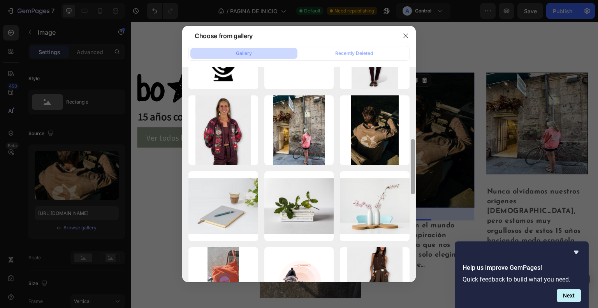
scroll to position [281, 0]
drag, startPoint x: 413, startPoint y: 153, endPoint x: 411, endPoint y: 285, distance: 131.6
click at [411, 285] on div "Choose from gallery Gallery Recently Deleted neceseres.webp 320.28 kb [PERSON_N…" at bounding box center [299, 154] width 598 height 308
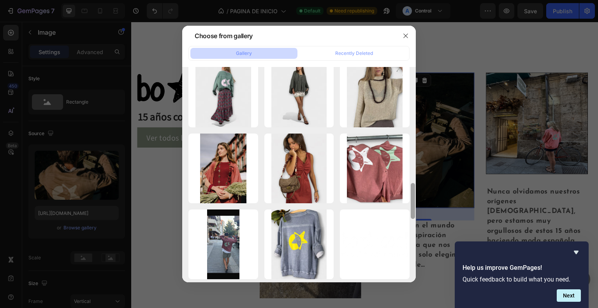
drag, startPoint x: 413, startPoint y: 172, endPoint x: 393, endPoint y: 280, distance: 109.2
click at [393, 280] on div "neceseres.webp 320.28 kb [PERSON_NAME].jpg 134.66 kb pendientes.jpg 139.21 kb c…" at bounding box center [299, 175] width 234 height 216
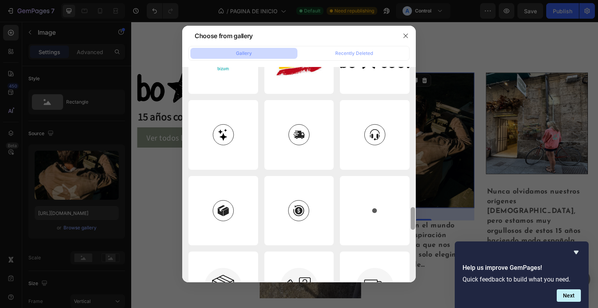
scroll to position [1268, 0]
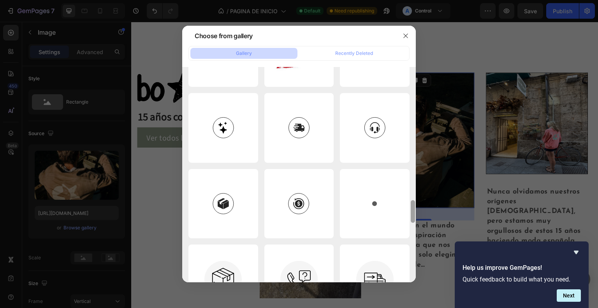
drag, startPoint x: 413, startPoint y: 194, endPoint x: 403, endPoint y: 289, distance: 95.5
click at [403, 289] on div "Choose from gallery Gallery Recently Deleted neceseres.webp 320.28 kb [PERSON_N…" at bounding box center [299, 154] width 598 height 308
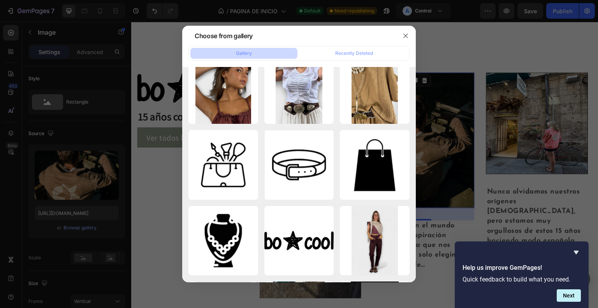
scroll to position [0, 0]
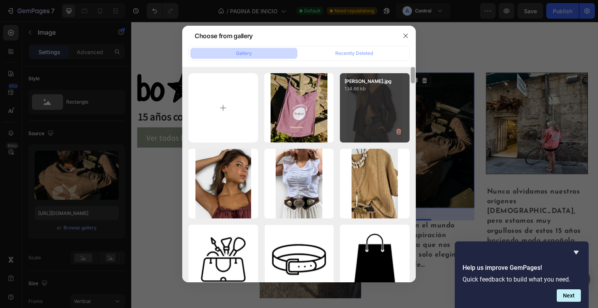
drag, startPoint x: 413, startPoint y: 216, endPoint x: 398, endPoint y: 73, distance: 143.6
click at [398, 73] on div "neceseres.webp 320.28 kb [PERSON_NAME].jpg 134.66 kb pendientes.jpg 139.21 kb c…" at bounding box center [299, 175] width 234 height 216
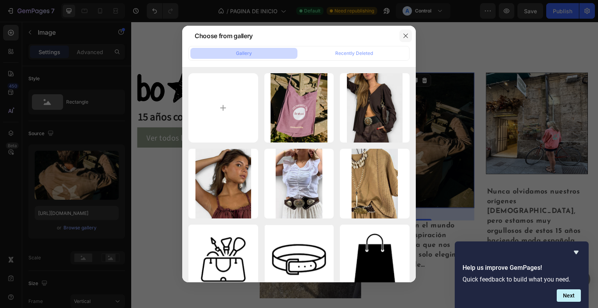
click at [405, 35] on icon "button" at bounding box center [405, 35] width 4 height 4
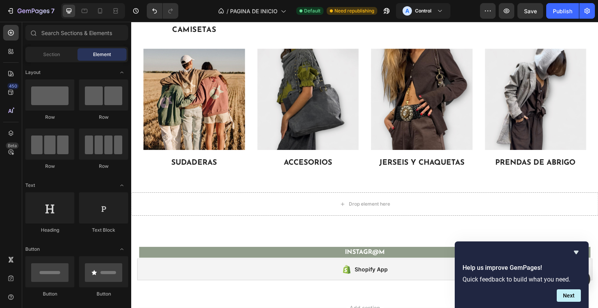
scroll to position [697, 0]
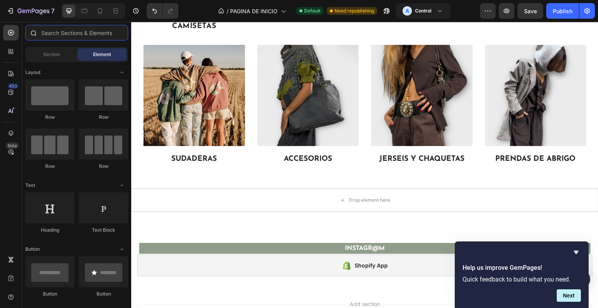
click at [60, 33] on input "text" at bounding box center [76, 33] width 103 height 16
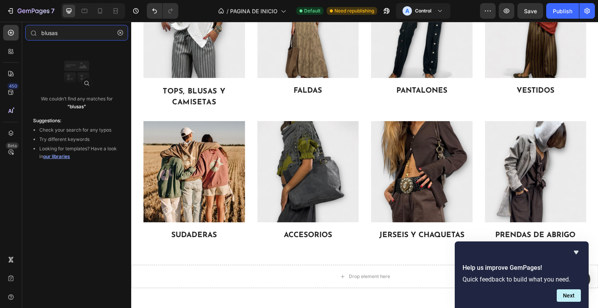
scroll to position [603, 0]
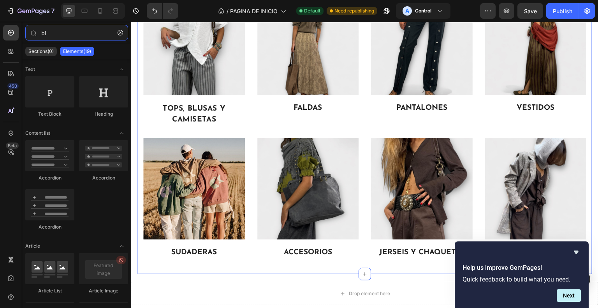
type input "b"
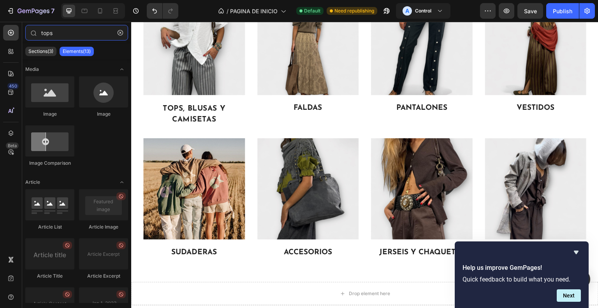
type input "tops"
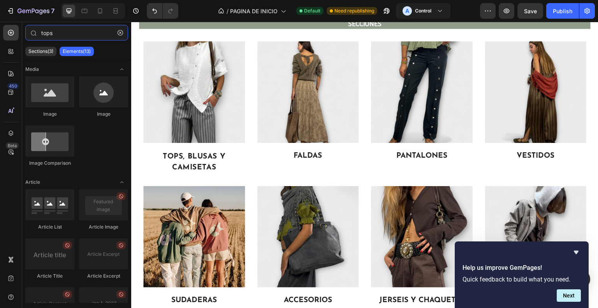
scroll to position [548, 0]
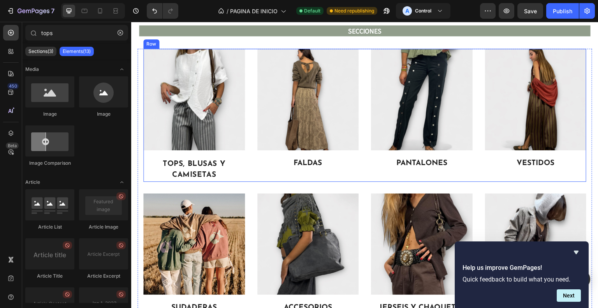
click at [519, 174] on div "Image VESTIDOS Heading" at bounding box center [536, 115] width 102 height 133
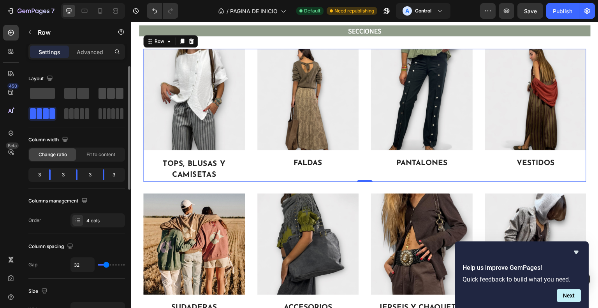
click at [107, 91] on span at bounding box center [111, 93] width 8 height 11
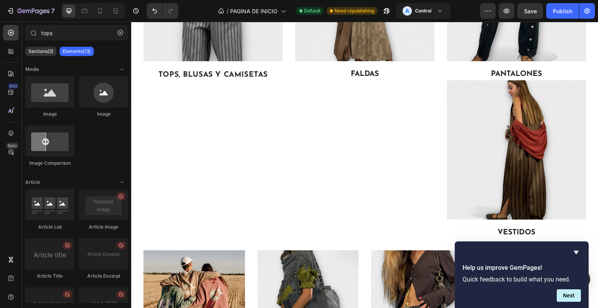
scroll to position [612, 0]
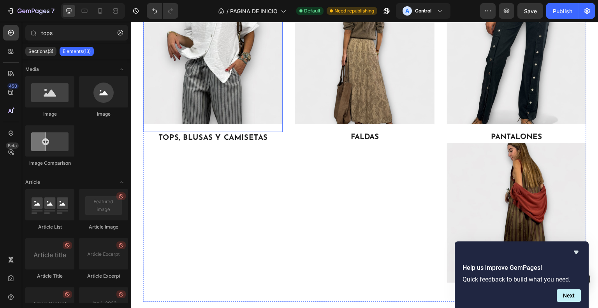
click at [238, 96] on img at bounding box center [212, 54] width 139 height 139
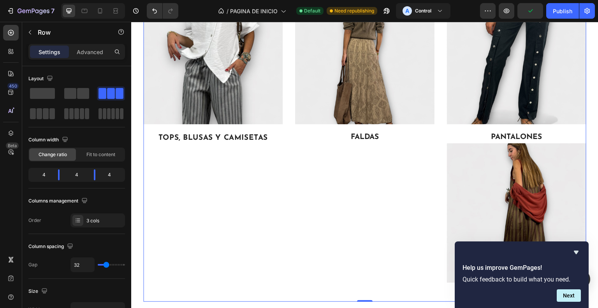
click at [359, 174] on div "Image FALDAS Heading Row" at bounding box center [364, 143] width 139 height 316
click at [45, 112] on span at bounding box center [46, 113] width 6 height 11
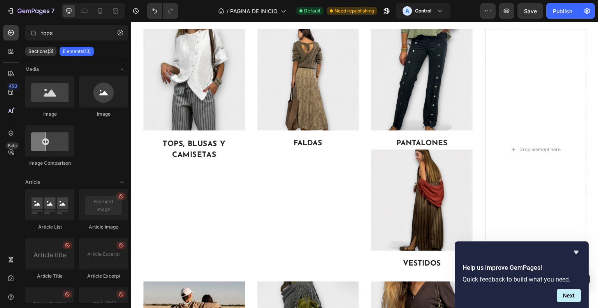
scroll to position [565, 0]
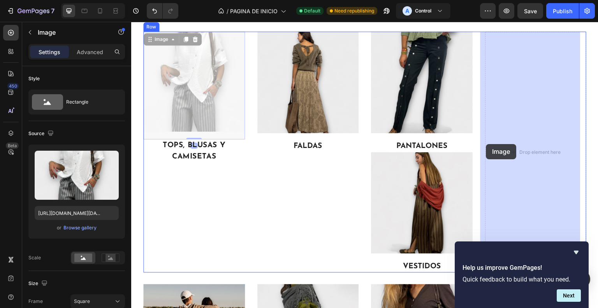
drag, startPoint x: 182, startPoint y: 109, endPoint x: 490, endPoint y: 141, distance: 309.9
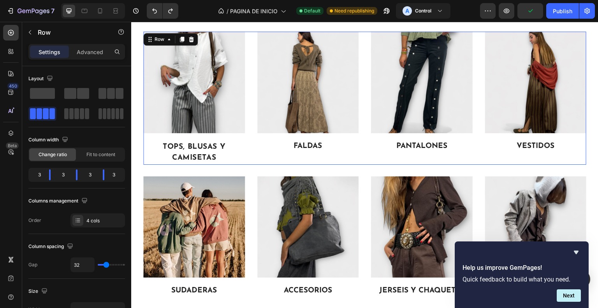
click at [248, 76] on div "Image TOPS, BLUSAS Y CAMISETAS Heading Image FALDAS Heading Row Image PANTALONE…" at bounding box center [364, 98] width 443 height 133
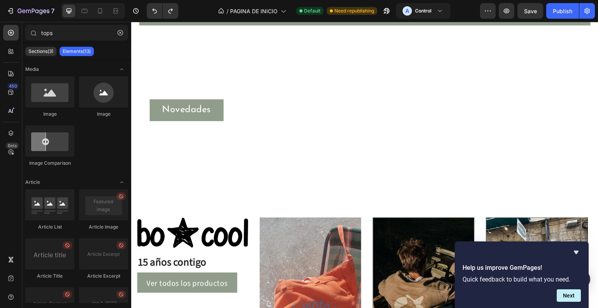
scroll to position [0, 0]
